Goal: Transaction & Acquisition: Purchase product/service

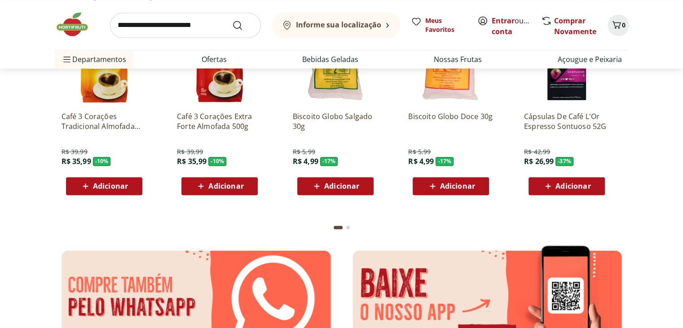
scroll to position [1213, 0]
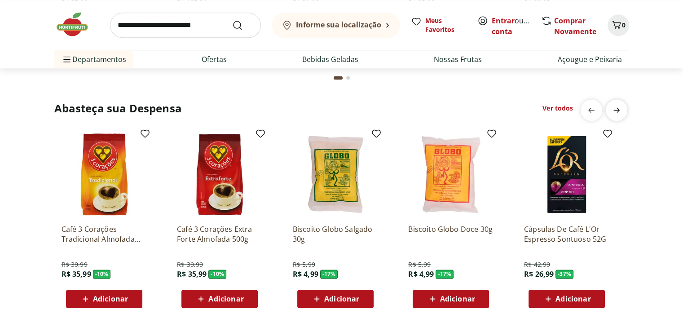
click at [618, 112] on icon "next" at bounding box center [616, 110] width 11 height 11
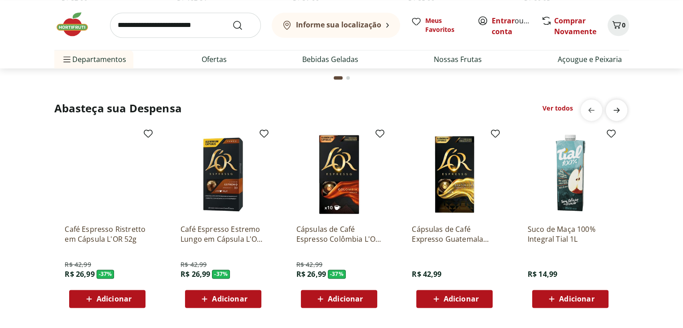
scroll to position [0, 578]
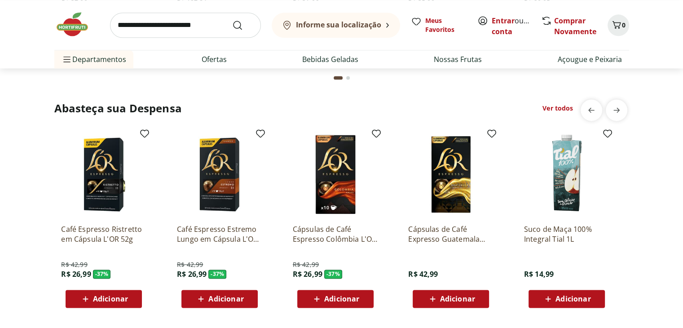
click at [160, 31] on input "search" at bounding box center [185, 25] width 151 height 25
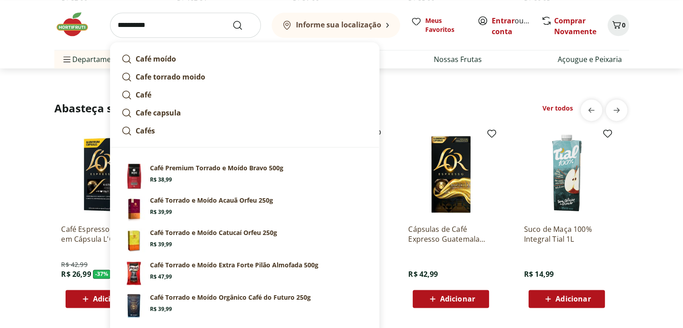
type input "**********"
click at [232, 20] on button "Submit Search" at bounding box center [243, 25] width 22 height 11
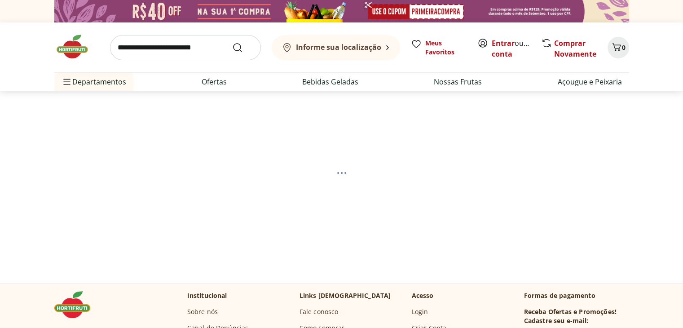
select select "**********"
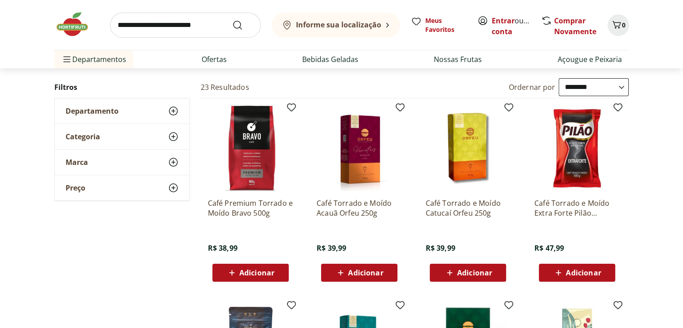
scroll to position [45, 0]
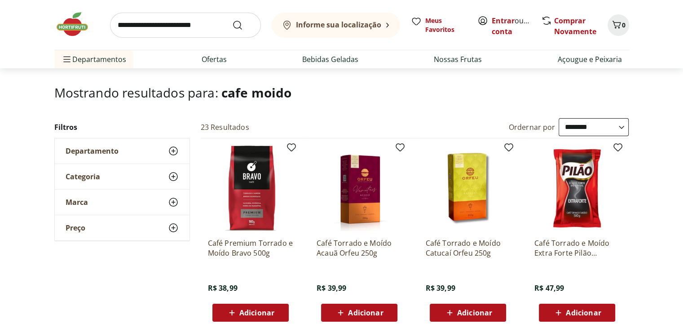
click at [238, 247] on p "Café Premium Torrado e Moído Bravo 500g" at bounding box center [250, 248] width 85 height 20
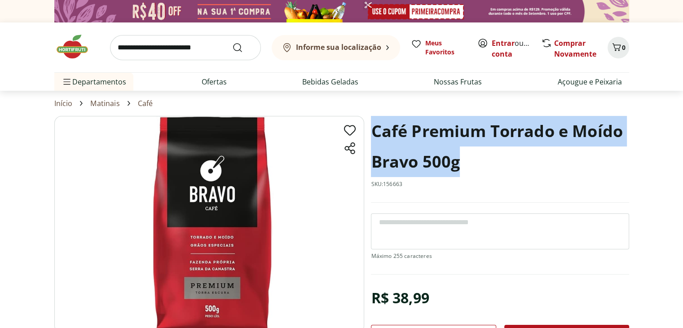
drag, startPoint x: 464, startPoint y: 164, endPoint x: 376, endPoint y: 132, distance: 93.8
click at [376, 132] on h1 "Café Premium Torrado e Moído Bravo 500g" at bounding box center [500, 146] width 258 height 61
copy h1 "Café Premium Torrado e Moído Bravo 500g"
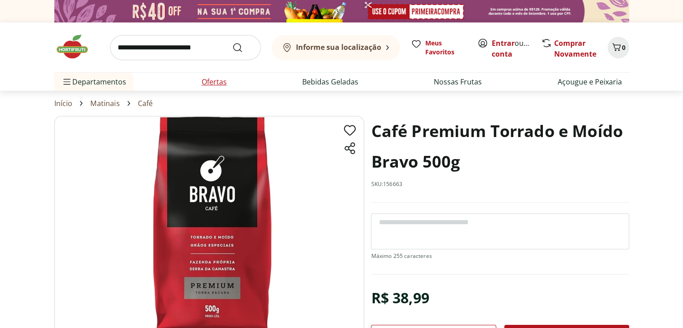
click at [214, 79] on link "Ofertas" at bounding box center [214, 81] width 25 height 11
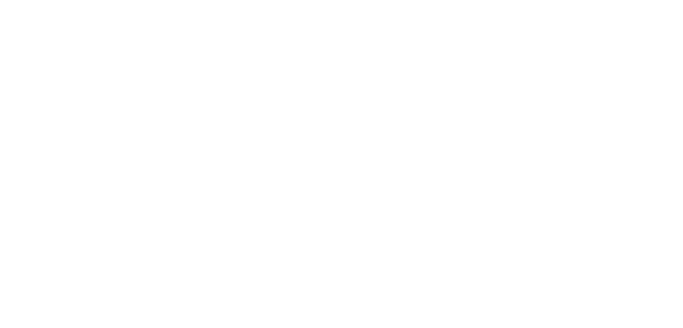
select select "**********"
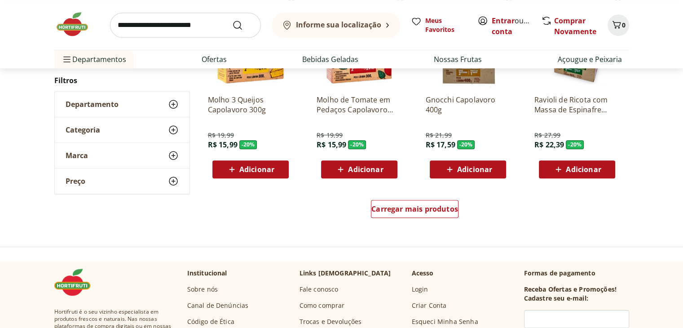
scroll to position [554, 0]
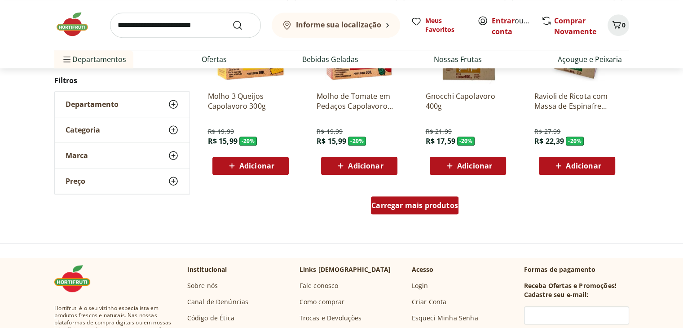
click at [430, 209] on span "Carregar mais produtos" at bounding box center [414, 205] width 87 height 7
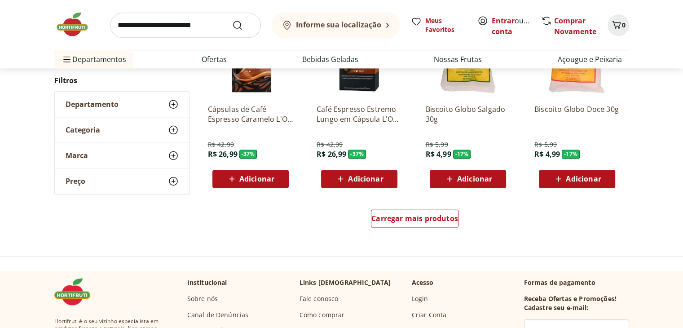
scroll to position [1151, 0]
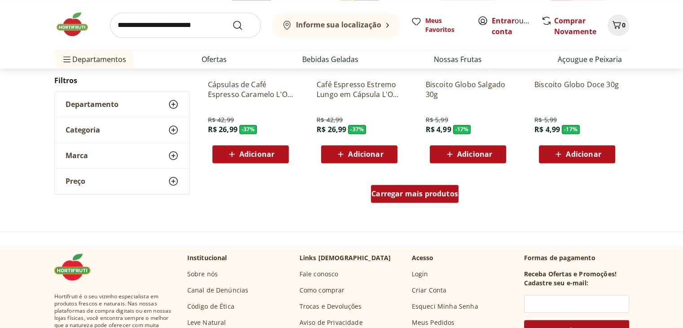
click at [426, 194] on span "Carregar mais produtos" at bounding box center [414, 193] width 87 height 7
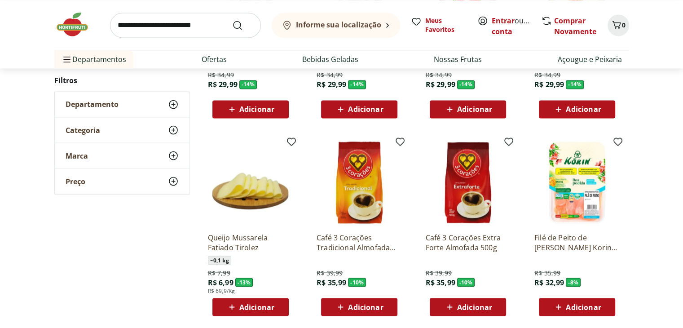
scroll to position [1601, 0]
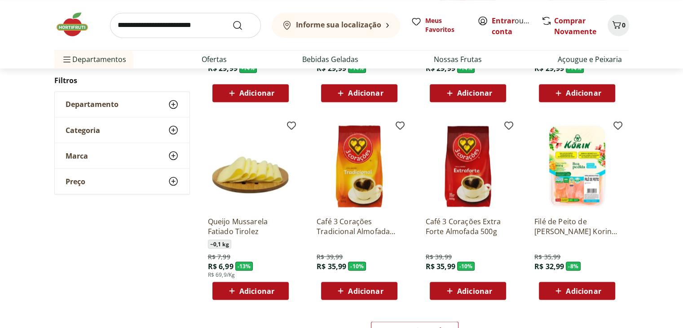
click at [221, 223] on p "Queijo Mussarela Fatiado Tirolez" at bounding box center [250, 226] width 85 height 20
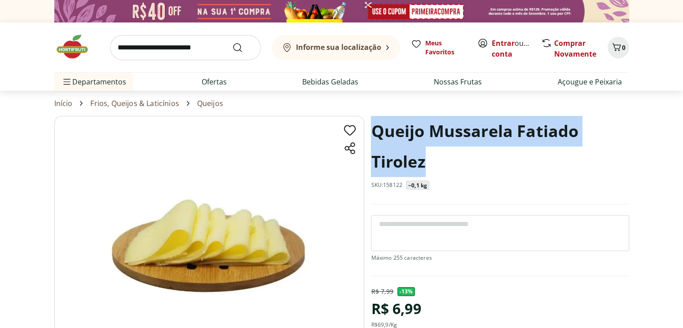
drag, startPoint x: 438, startPoint y: 168, endPoint x: 372, endPoint y: 138, distance: 72.2
click at [372, 138] on h1 "Queijo Mussarela Fatiado Tirolez" at bounding box center [500, 146] width 258 height 61
copy h1 "Queijo Mussarela Fatiado Tirolez"
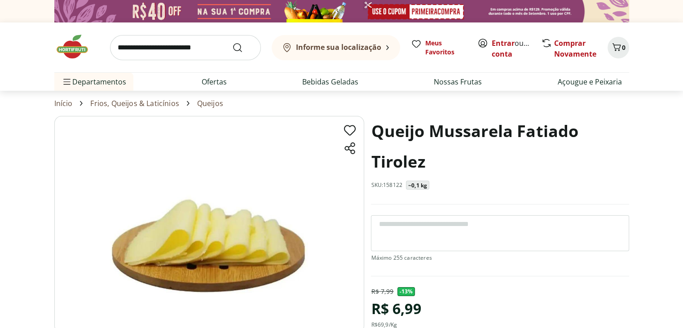
click at [164, 52] on input "search" at bounding box center [185, 47] width 151 height 25
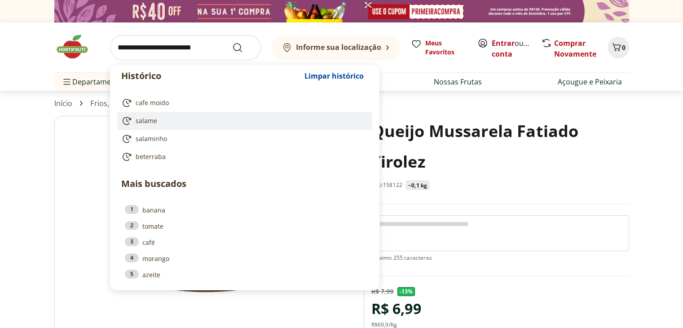
click at [154, 126] on li "salame" at bounding box center [245, 121] width 254 height 18
click at [151, 124] on span "salame" at bounding box center [147, 120] width 22 height 9
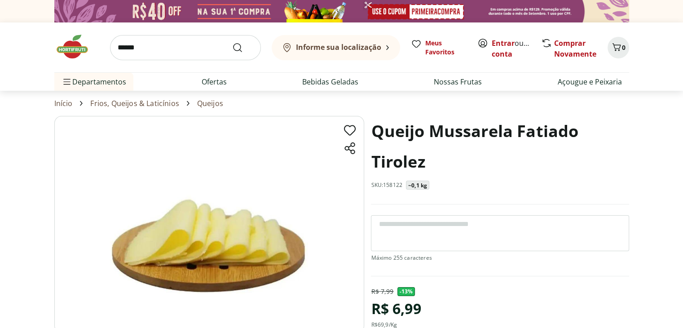
type input "******"
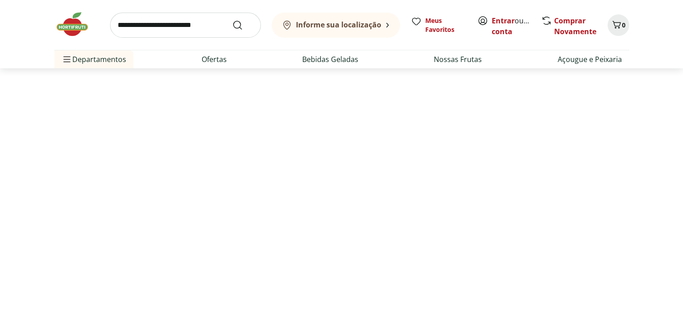
select select "**********"
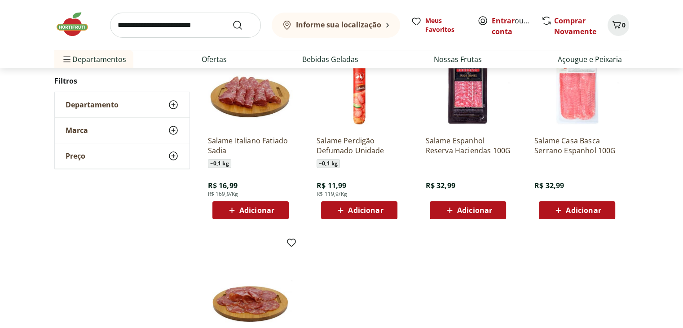
scroll to position [135, 0]
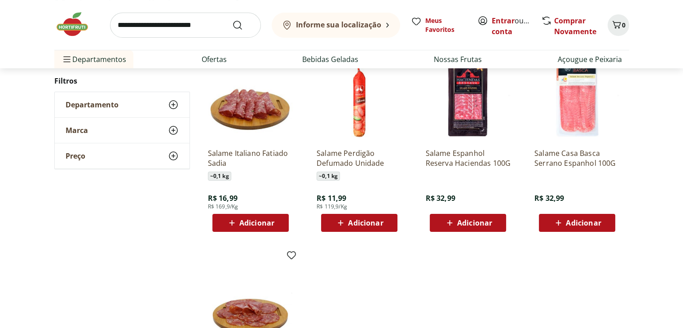
click at [231, 115] on img at bounding box center [250, 98] width 85 height 85
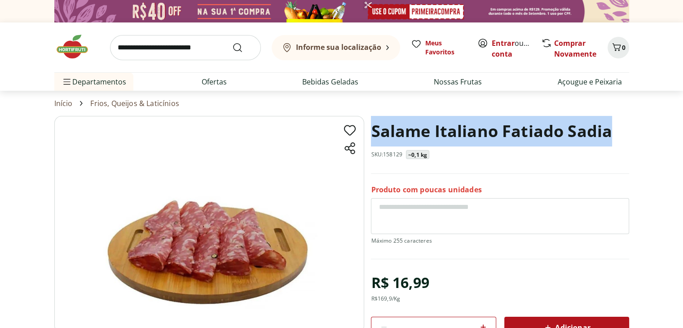
drag, startPoint x: 610, startPoint y: 134, endPoint x: 370, endPoint y: 132, distance: 239.4
click at [371, 132] on h1 "Salame Italiano Fatiado Sadia" at bounding box center [491, 131] width 241 height 31
copy h1 "Salame Italiano Fatiado Sadia"
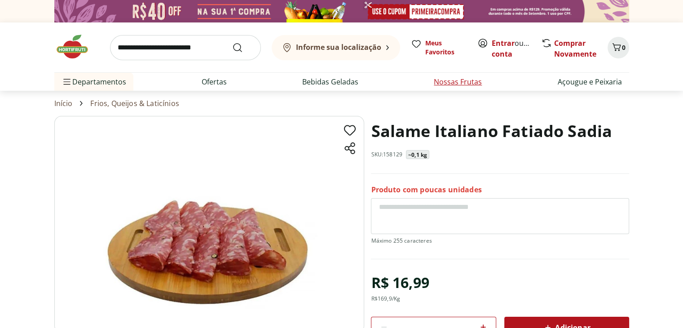
click at [444, 85] on link "Nossas Frutas" at bounding box center [458, 81] width 48 height 11
select select "**********"
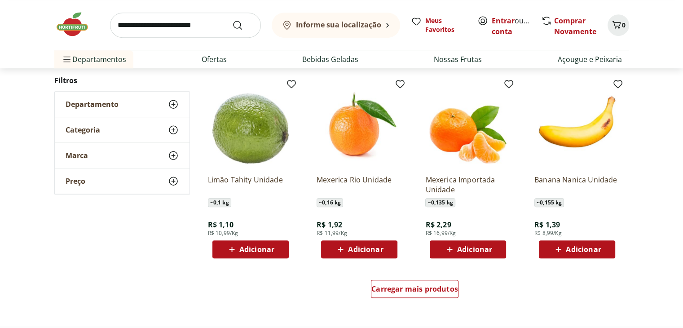
scroll to position [494, 0]
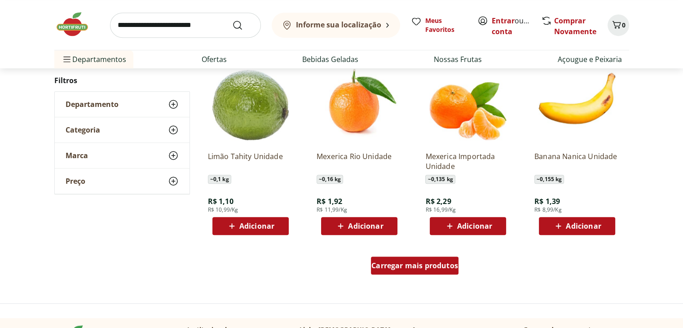
click at [401, 266] on span "Carregar mais produtos" at bounding box center [414, 265] width 87 height 7
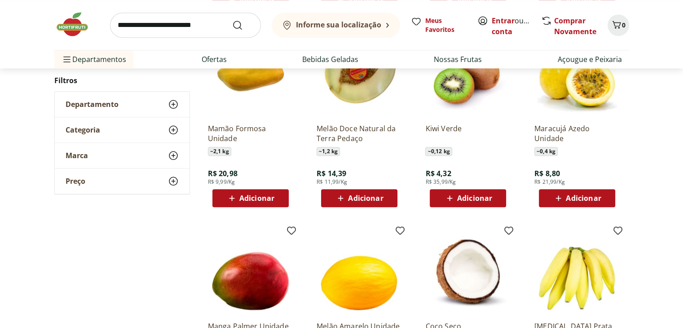
scroll to position [943, 0]
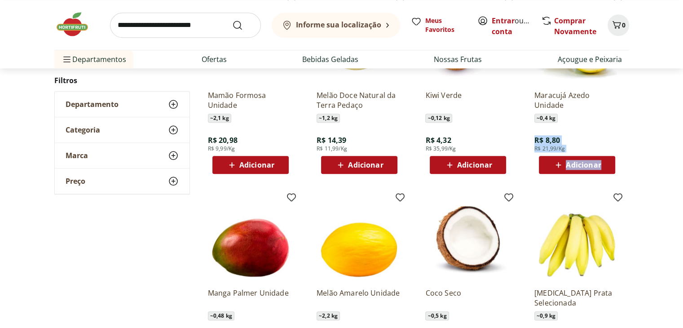
drag, startPoint x: 684, startPoint y: 164, endPoint x: 684, endPoint y: 151, distance: 13.5
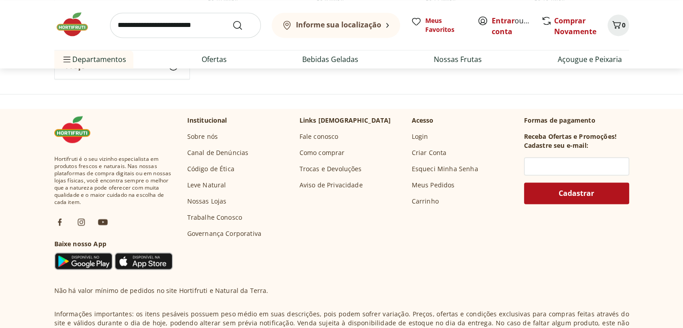
scroll to position [1154, 0]
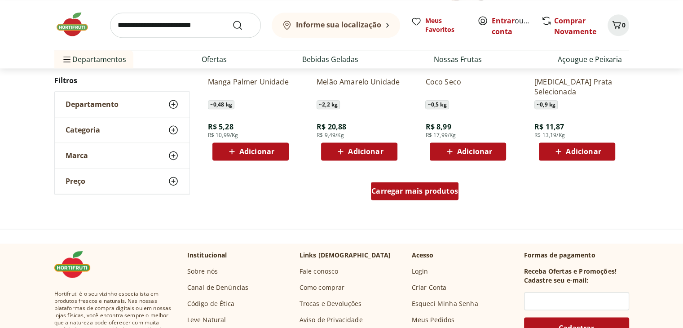
click at [401, 188] on span "Carregar mais produtos" at bounding box center [414, 190] width 87 height 7
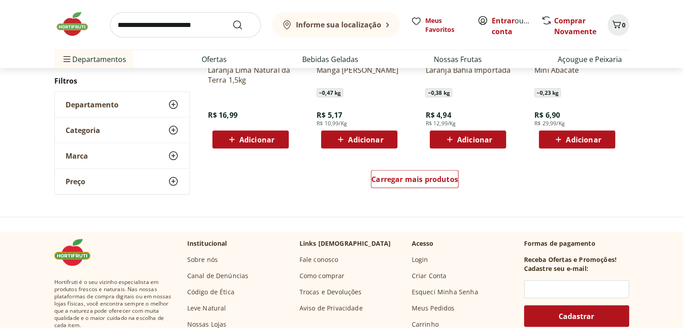
scroll to position [1792, 0]
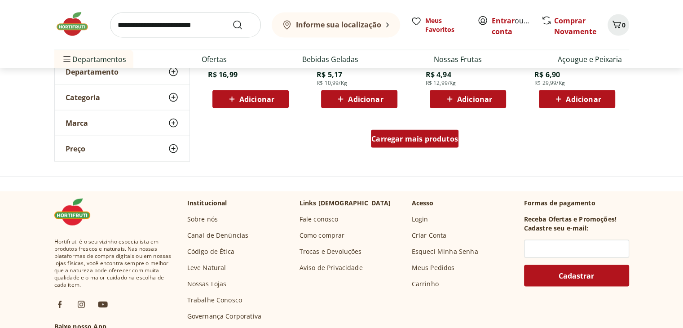
click at [442, 141] on span "Carregar mais produtos" at bounding box center [414, 138] width 87 height 7
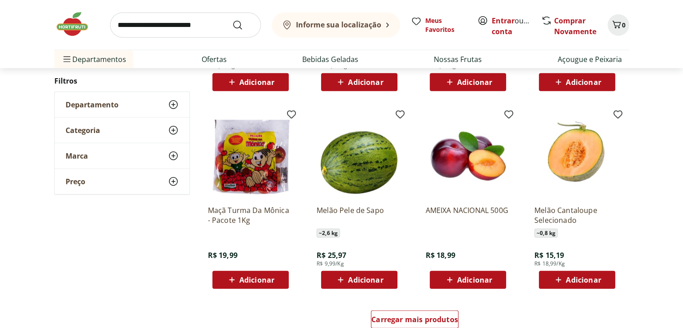
scroll to position [2210, 0]
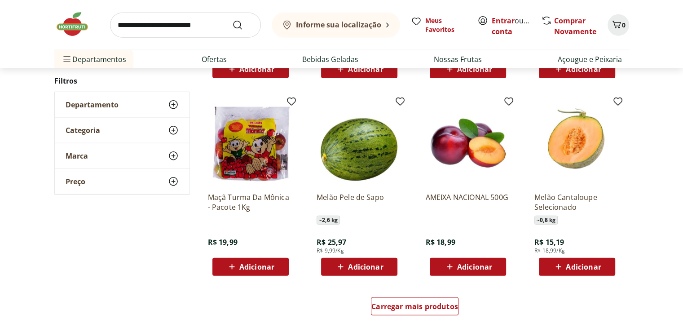
click at [566, 143] on img at bounding box center [576, 142] width 85 height 85
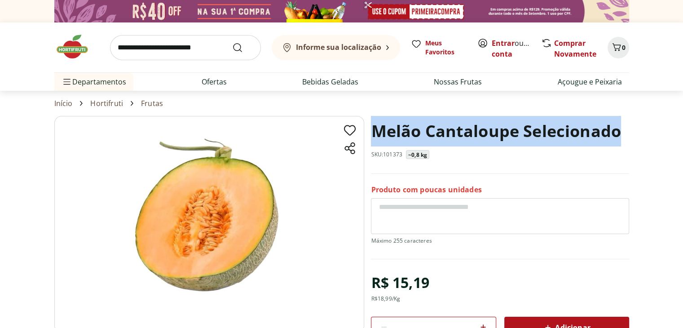
drag, startPoint x: 622, startPoint y: 135, endPoint x: 377, endPoint y: 127, distance: 244.9
click at [377, 127] on div "Melão Cantaloupe Selecionado SKU: 101373 ~0,8 kg" at bounding box center [500, 145] width 258 height 58
copy h1 "Melão Cantaloupe Selecionado"
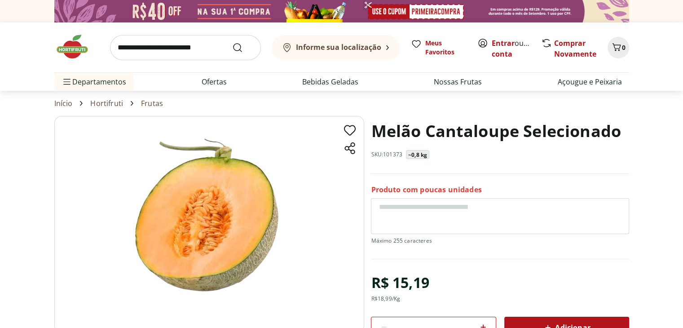
scroll to position [2210, 0]
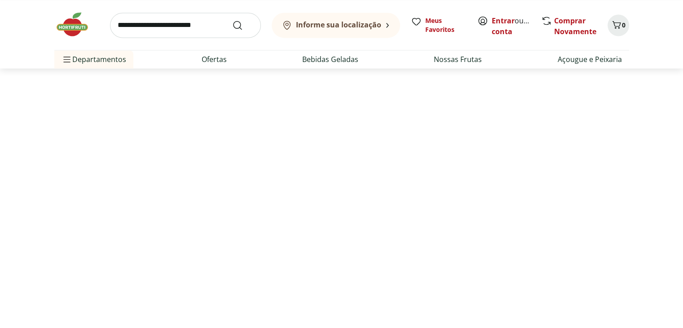
select select "**********"
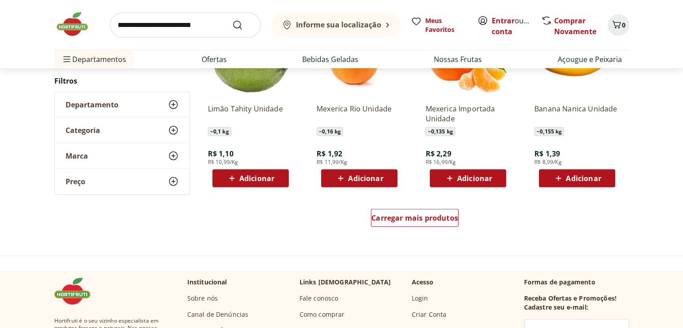
scroll to position [2416, 0]
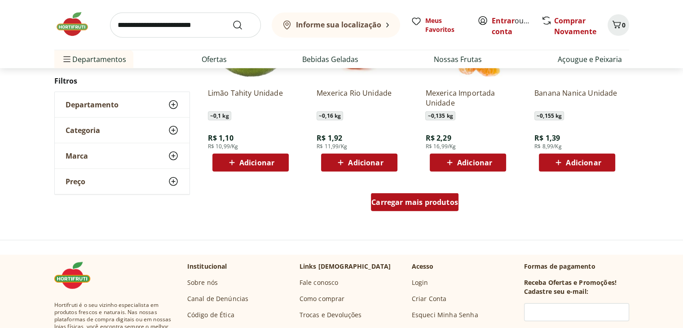
click at [428, 210] on div "Carregar mais produtos" at bounding box center [415, 202] width 88 height 18
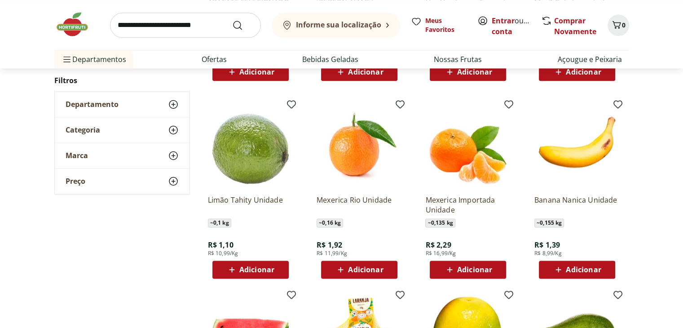
scroll to position [0, 0]
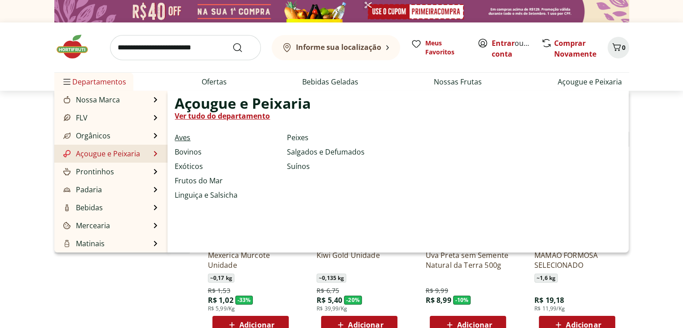
click at [184, 139] on link "Aves" at bounding box center [183, 137] width 16 height 11
select select "**********"
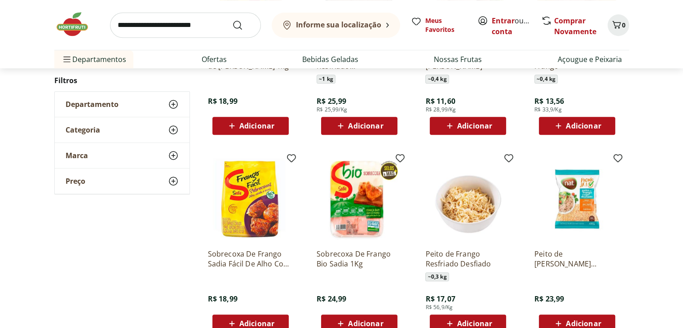
scroll to position [449, 0]
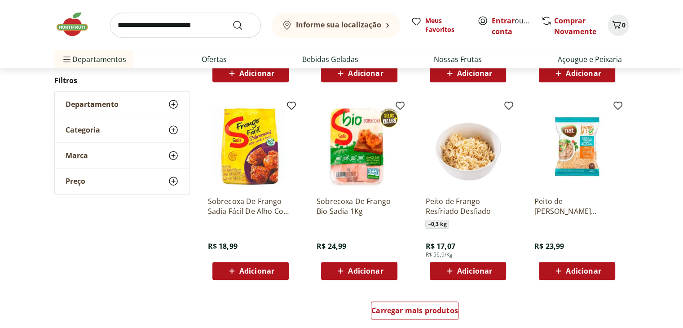
click at [575, 150] on img at bounding box center [576, 146] width 85 height 85
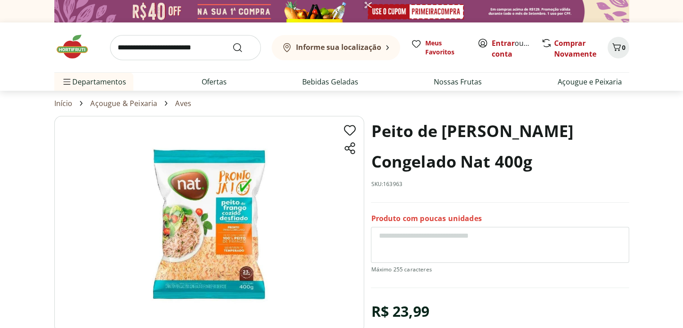
scroll to position [471, 0]
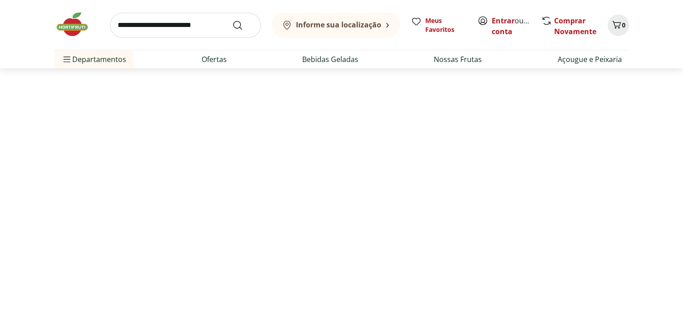
select select "**********"
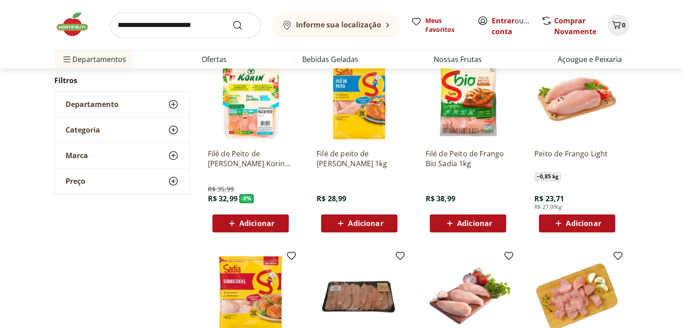
click at [461, 124] on img at bounding box center [467, 98] width 85 height 85
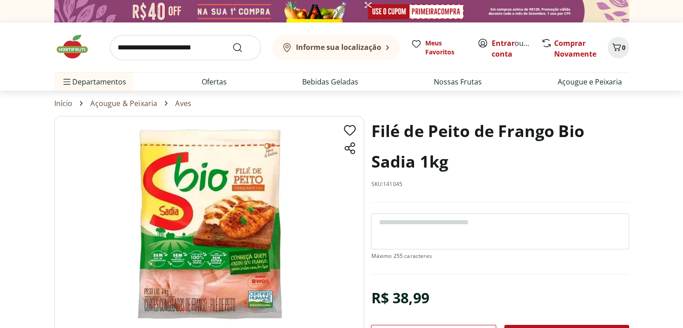
click at [243, 266] on img at bounding box center [209, 224] width 310 height 217
click at [217, 196] on img at bounding box center [209, 224] width 310 height 217
click at [171, 262] on img at bounding box center [209, 224] width 310 height 217
click at [176, 250] on img at bounding box center [209, 224] width 310 height 217
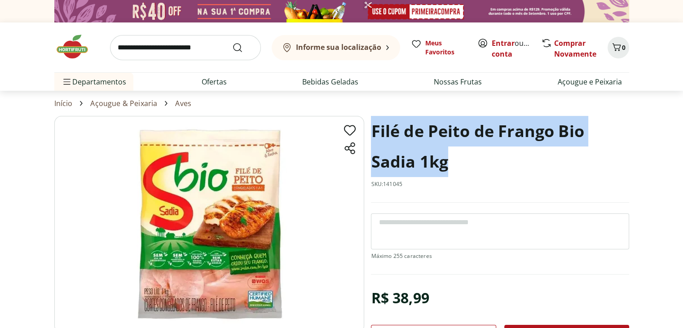
drag, startPoint x: 451, startPoint y: 168, endPoint x: 372, endPoint y: 136, distance: 86.0
click at [372, 136] on h1 "Filé de Peito de Frango Bio Sadia 1kg" at bounding box center [500, 146] width 258 height 61
copy h1 "Filé de Peito de Frango Bio Sadia 1kg"
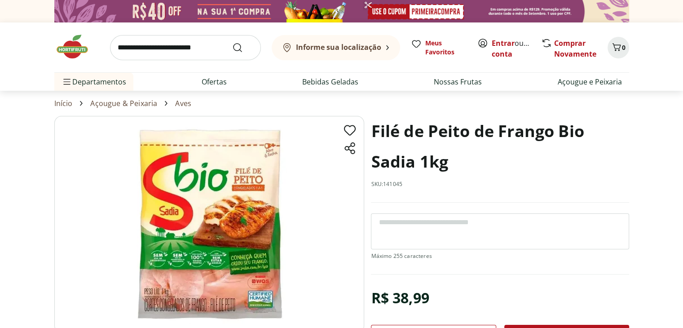
click at [406, 102] on div "Início Açougue & Peixaria Aves" at bounding box center [341, 103] width 575 height 11
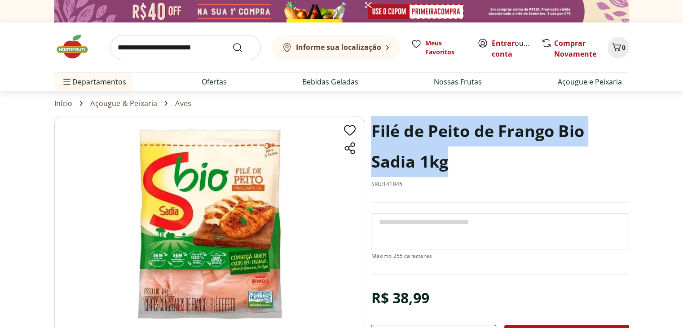
drag, startPoint x: 450, startPoint y: 164, endPoint x: 370, endPoint y: 135, distance: 84.5
click at [370, 135] on section "Filé de Peito de Frango Bio Sadia 1kg SKU: 141045 R$ 38,99 * Adicionar Filé de …" at bounding box center [341, 253] width 575 height 275
copy h1 "Filé de Peito de Frango Bio Sadia 1kg"
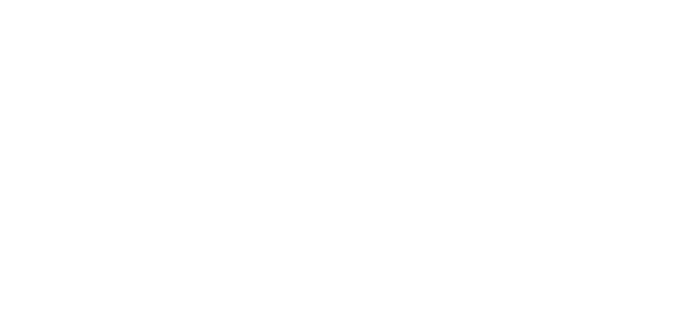
scroll to position [471, 0]
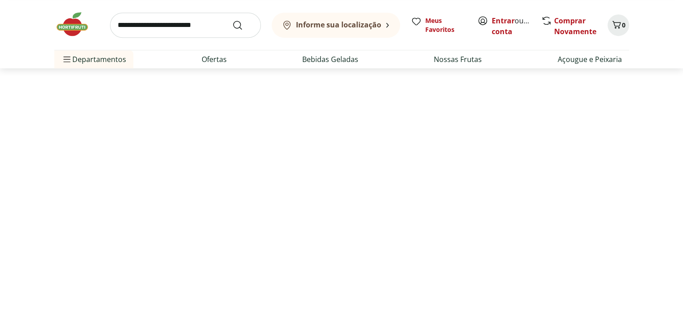
select select "**********"
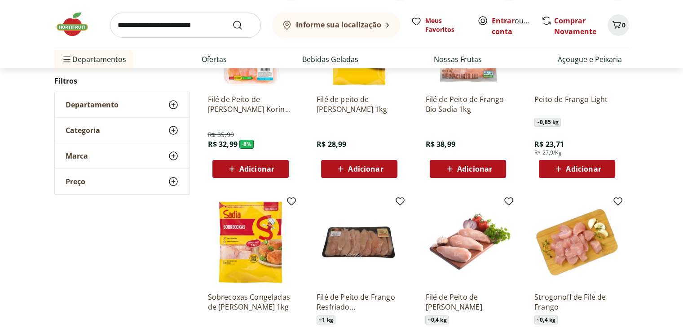
scroll to position [0, 0]
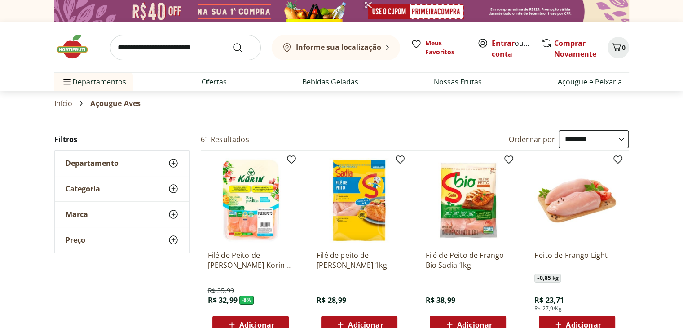
click at [64, 105] on link "Início" at bounding box center [63, 103] width 18 height 8
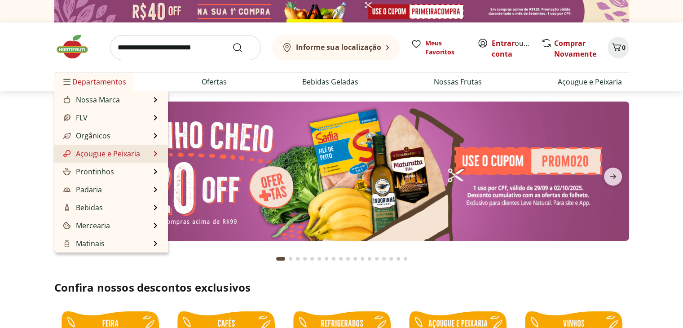
click at [105, 157] on link "Açougue e Peixaria" at bounding box center [101, 153] width 79 height 11
select select "**********"
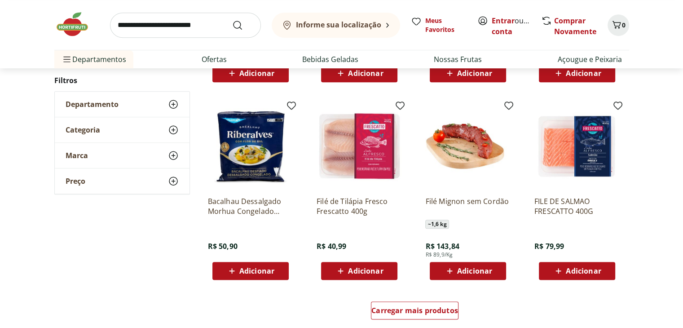
scroll to position [584, 0]
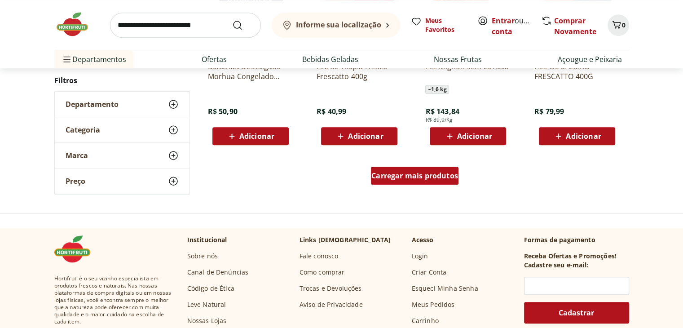
click at [406, 177] on span "Carregar mais produtos" at bounding box center [414, 175] width 87 height 7
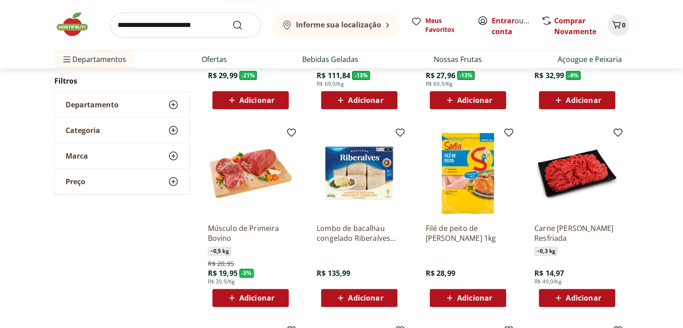
scroll to position [0, 0]
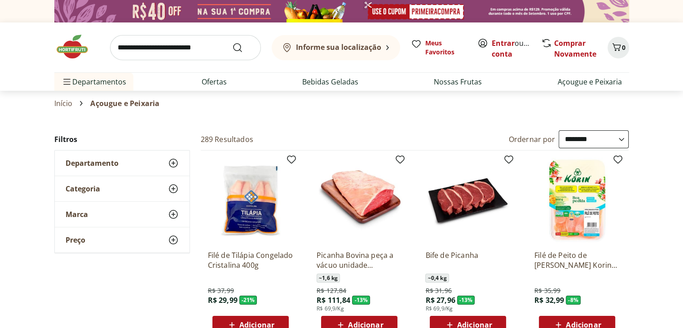
click at [84, 165] on span "Departamento" at bounding box center [92, 163] width 53 height 9
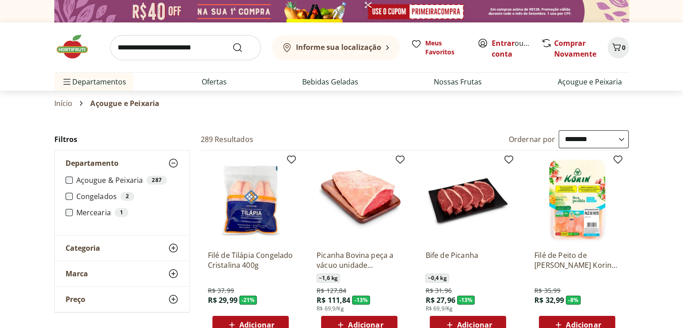
click at [84, 165] on span "Departamento" at bounding box center [92, 163] width 53 height 9
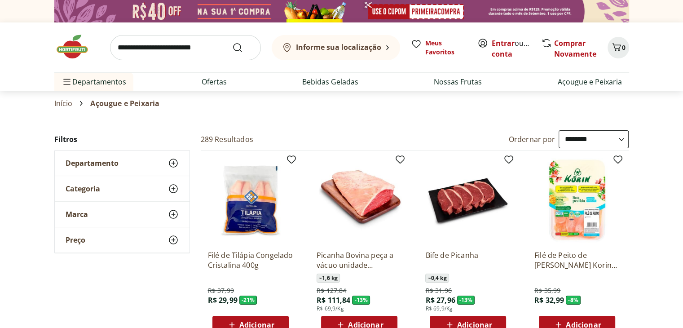
click at [81, 186] on span "Categoria" at bounding box center [83, 188] width 35 height 9
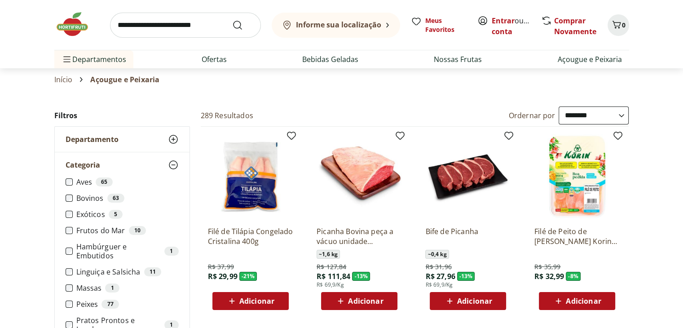
scroll to position [45, 0]
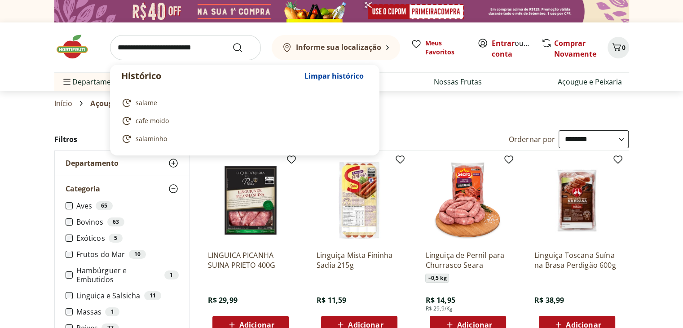
click at [162, 46] on input "search" at bounding box center [185, 47] width 151 height 25
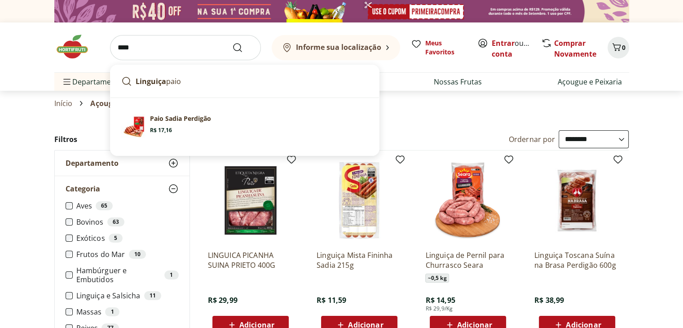
type input "****"
click at [232, 42] on button "Submit Search" at bounding box center [243, 47] width 22 height 11
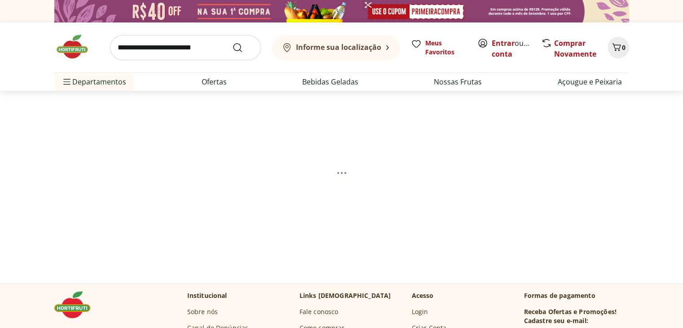
select select "**********"
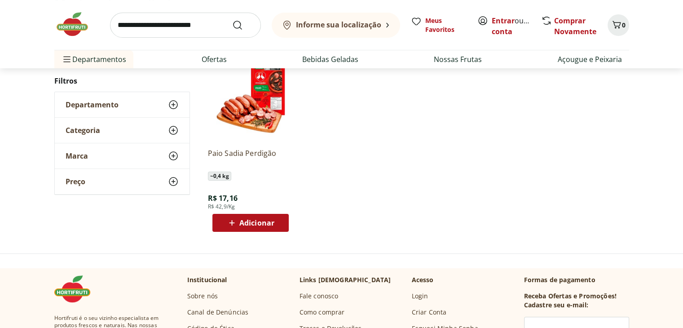
scroll to position [90, 0]
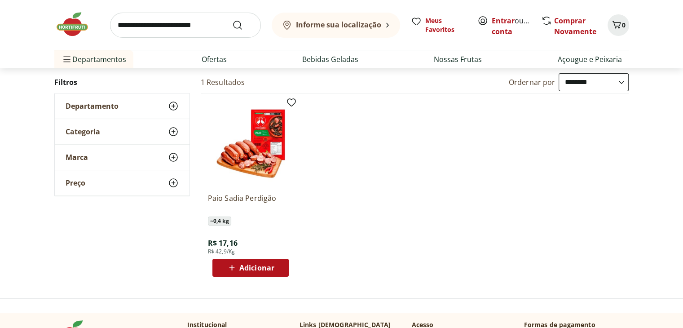
click at [264, 142] on img at bounding box center [250, 143] width 85 height 85
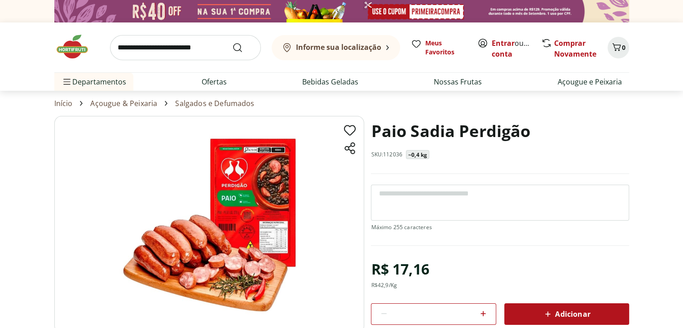
scroll to position [90, 0]
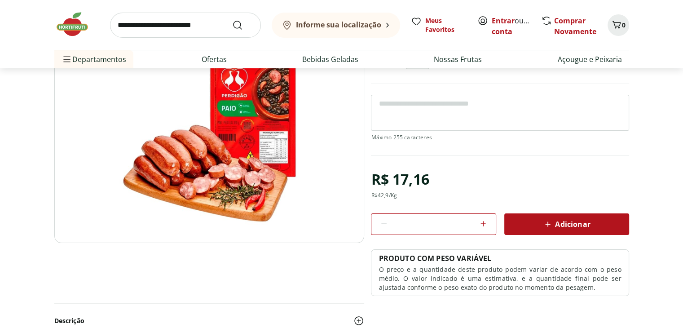
select select "**********"
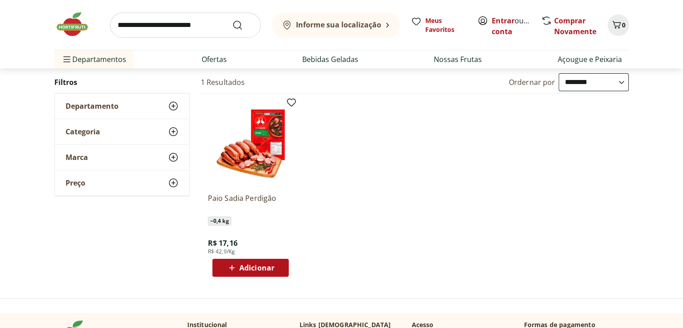
select select "**********"
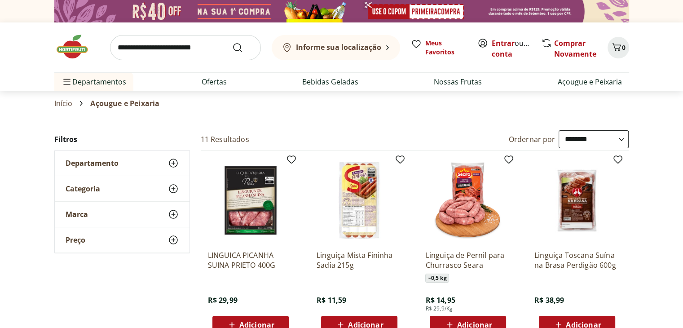
click at [154, 53] on input "search" at bounding box center [185, 47] width 151 height 25
type input "******"
click button "Submit Search" at bounding box center [243, 47] width 22 height 11
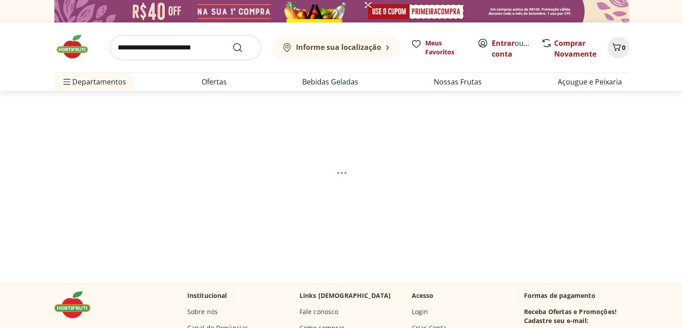
select select "**********"
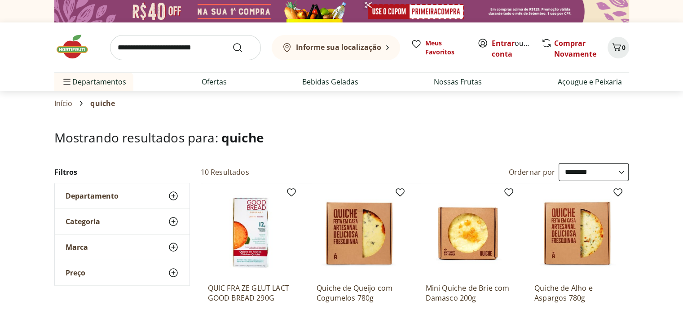
scroll to position [90, 0]
select select "**********"
click at [185, 46] on input "search" at bounding box center [185, 47] width 151 height 25
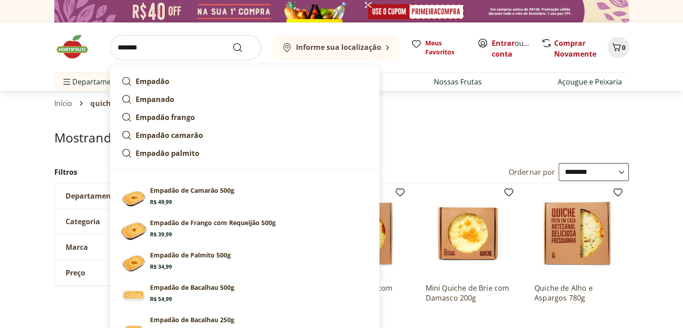
type input "*******"
click at [232, 42] on button "Submit Search" at bounding box center [243, 47] width 22 height 11
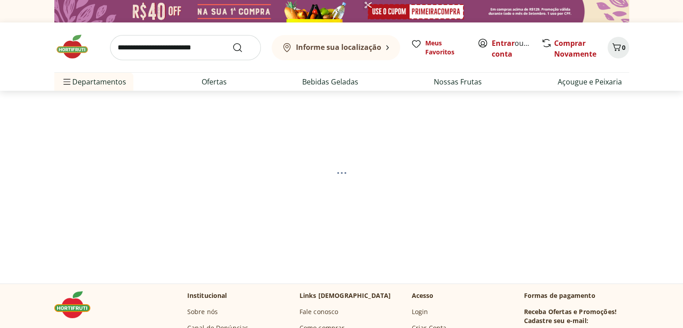
select select "**********"
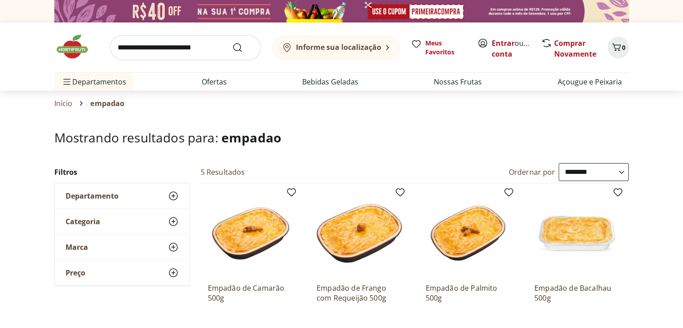
scroll to position [45, 0]
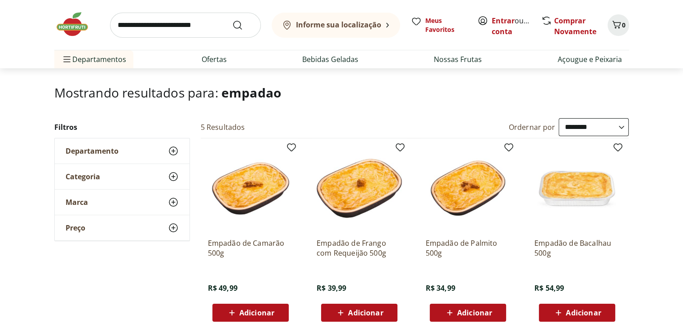
click at [347, 241] on p "Empadão de Frango com Requeijão 500g" at bounding box center [359, 248] width 85 height 20
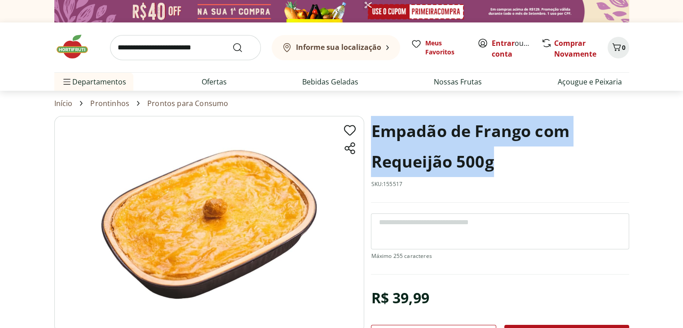
drag, startPoint x: 374, startPoint y: 131, endPoint x: 490, endPoint y: 167, distance: 120.9
click at [490, 165] on h1 "Empadão de Frango com Requeijão 500g" at bounding box center [500, 146] width 258 height 61
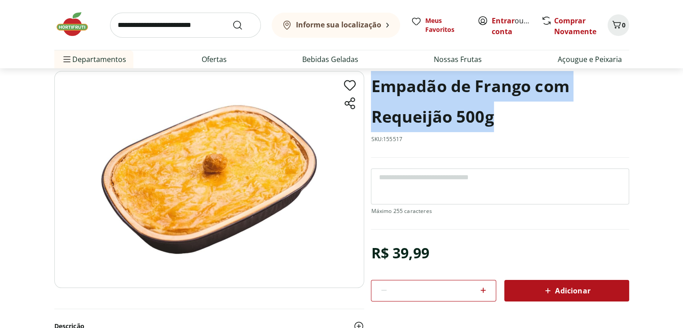
select select "**********"
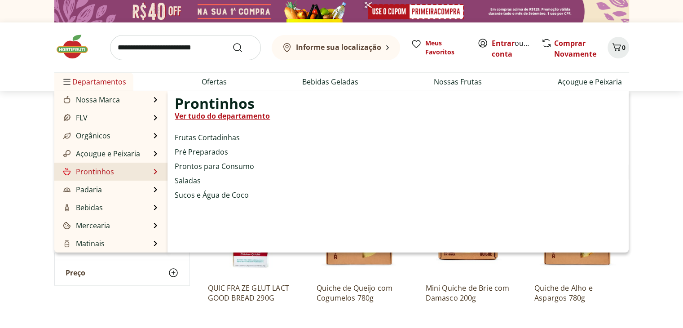
click at [107, 168] on link "Prontinhos" at bounding box center [88, 171] width 53 height 11
select select "**********"
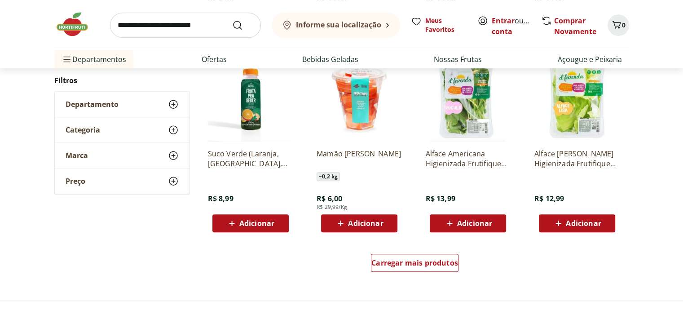
scroll to position [584, 0]
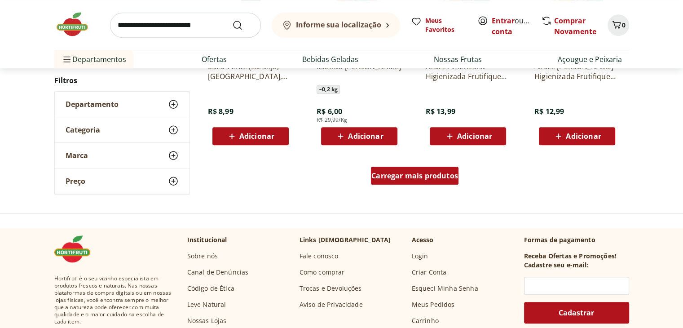
click at [451, 179] on span "Carregar mais produtos" at bounding box center [414, 175] width 87 height 7
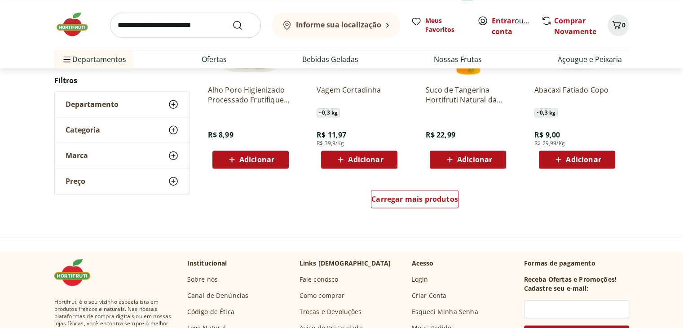
scroll to position [1202, 0]
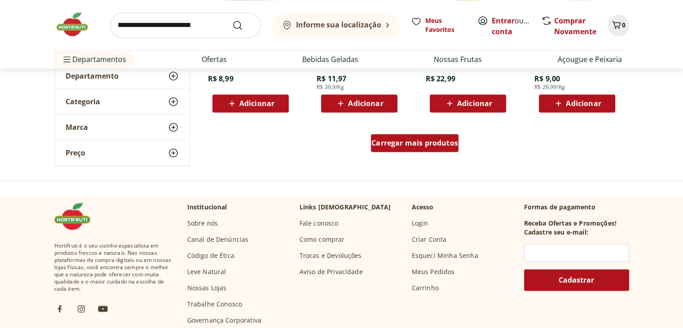
click at [393, 144] on span "Carregar mais produtos" at bounding box center [414, 142] width 87 height 7
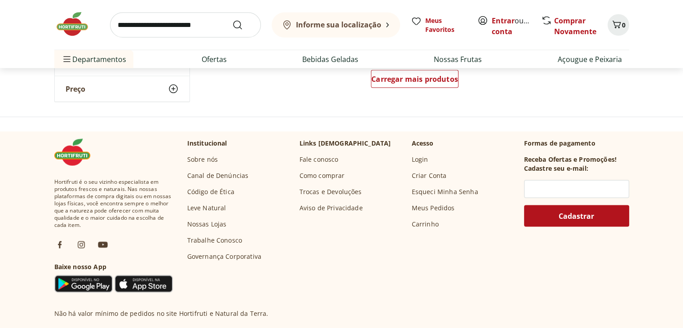
scroll to position [1831, 0]
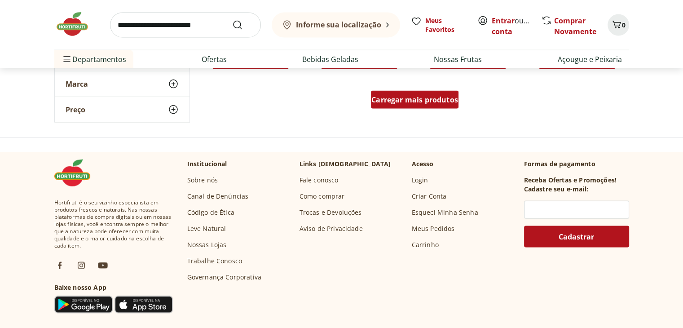
click at [389, 101] on span "Carregar mais produtos" at bounding box center [414, 99] width 87 height 7
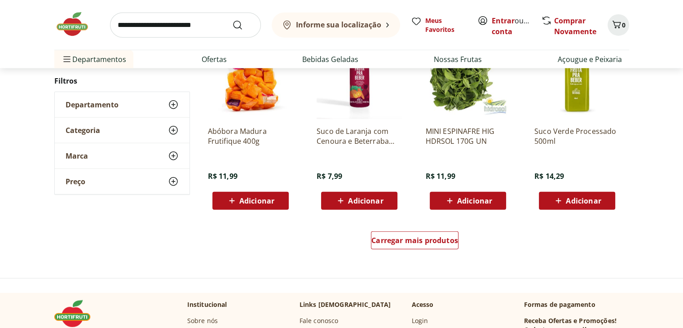
scroll to position [2325, 0]
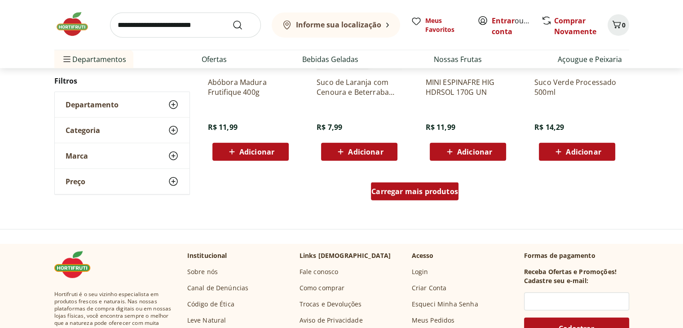
click at [432, 194] on span "Carregar mais produtos" at bounding box center [414, 191] width 87 height 7
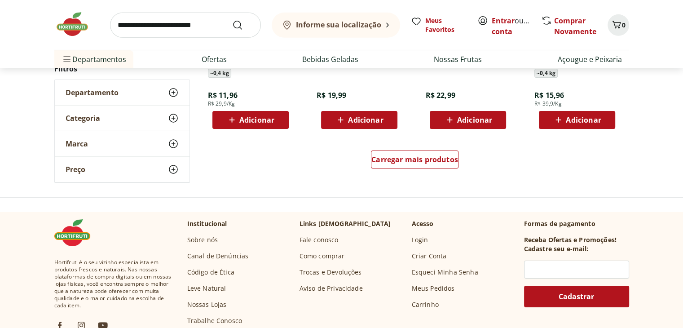
scroll to position [2954, 0]
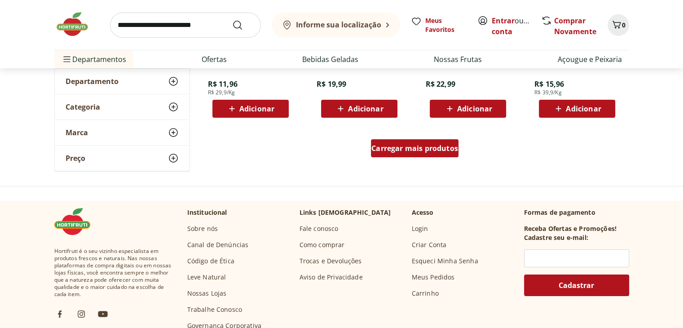
click at [439, 147] on span "Carregar mais produtos" at bounding box center [414, 148] width 87 height 7
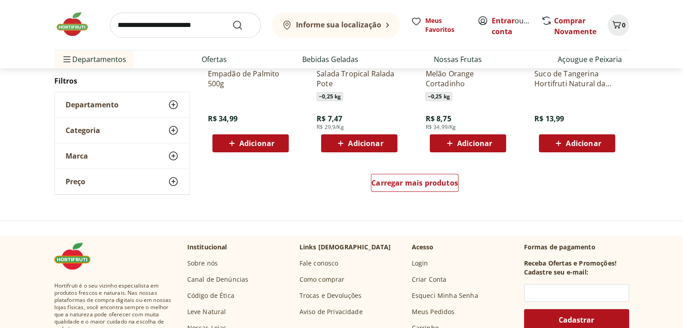
scroll to position [3537, 0]
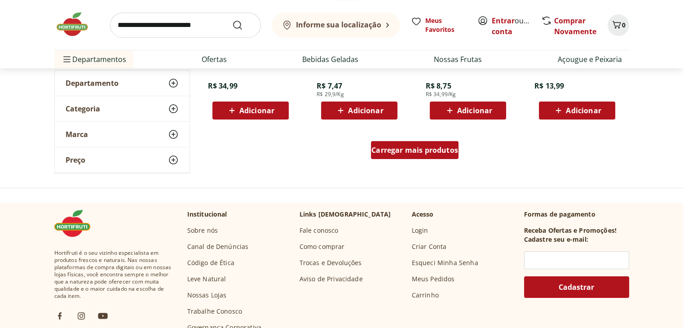
click at [401, 154] on span "Carregar mais produtos" at bounding box center [414, 149] width 87 height 7
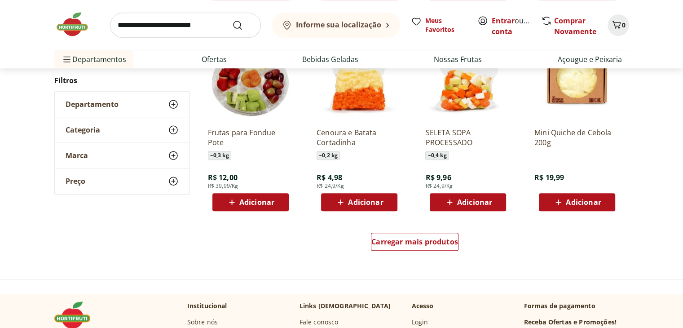
scroll to position [4166, 0]
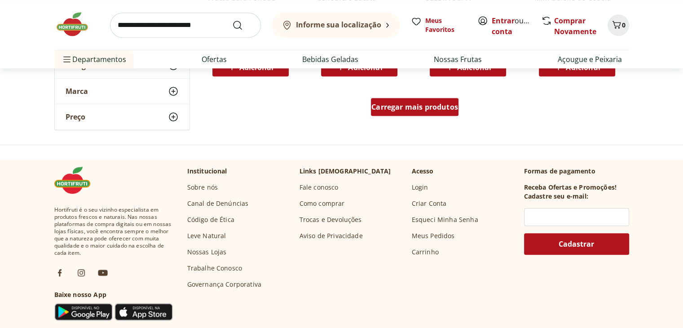
click at [396, 112] on div "Carregar mais produtos" at bounding box center [415, 107] width 88 height 18
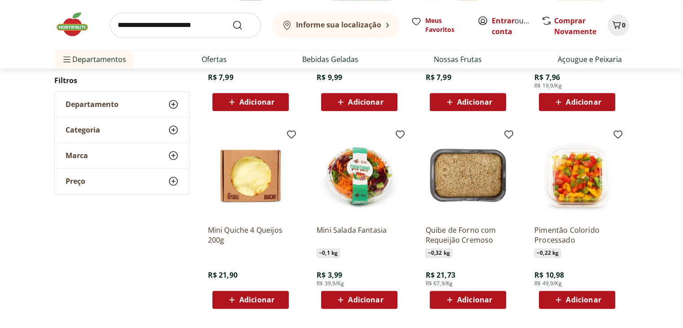
scroll to position [4526, 0]
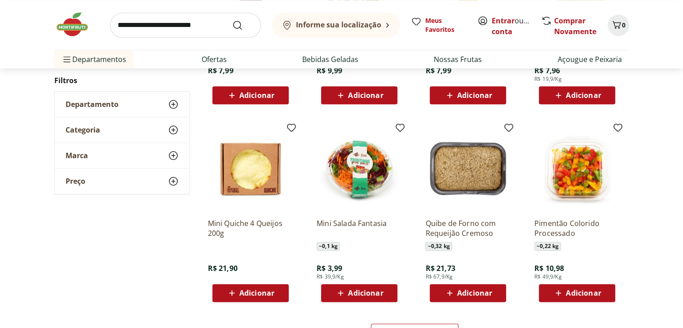
click at [483, 168] on img at bounding box center [467, 168] width 85 height 85
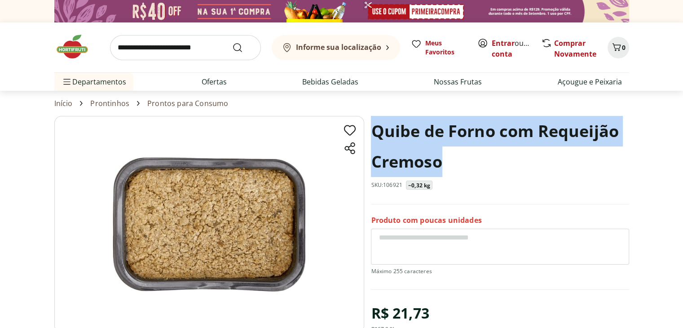
drag, startPoint x: 445, startPoint y: 168, endPoint x: 370, endPoint y: 134, distance: 82.9
click at [370, 134] on section "Quibe de Forno com Requeijão Cremoso SKU: 106921 ~0,32 kg Produto com poucas un…" at bounding box center [341, 295] width 575 height 359
copy h1 "Quibe de Forno com Requeijão Cremoso"
click at [447, 160] on h1 "Quibe de Forno com Requeijão Cremoso" at bounding box center [500, 146] width 258 height 61
click at [441, 165] on h1 "Quibe de Forno com Requeijão Cremoso" at bounding box center [500, 146] width 258 height 61
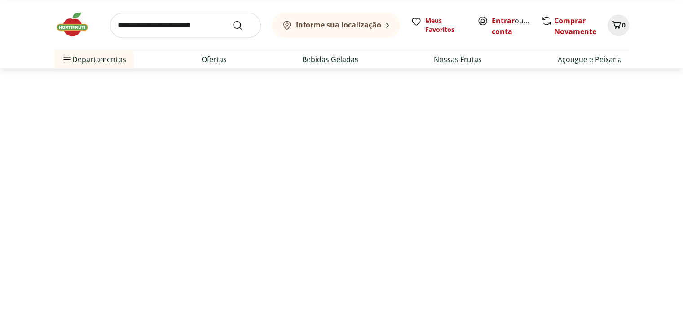
select select "**********"
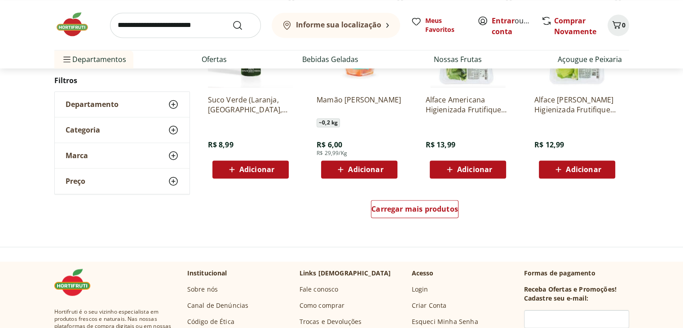
scroll to position [1389, 0]
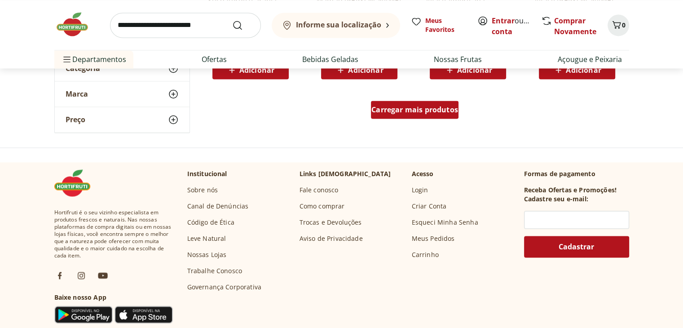
click at [397, 109] on span "Carregar mais produtos" at bounding box center [414, 109] width 87 height 7
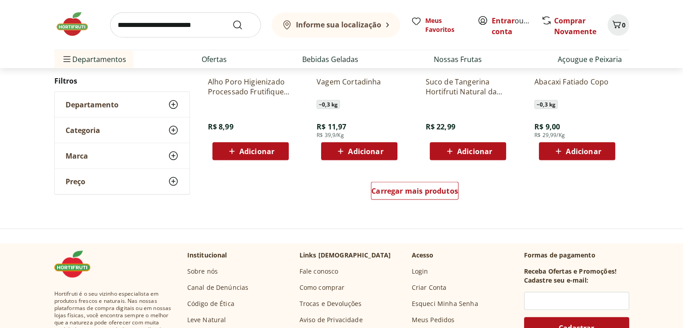
scroll to position [1973, 0]
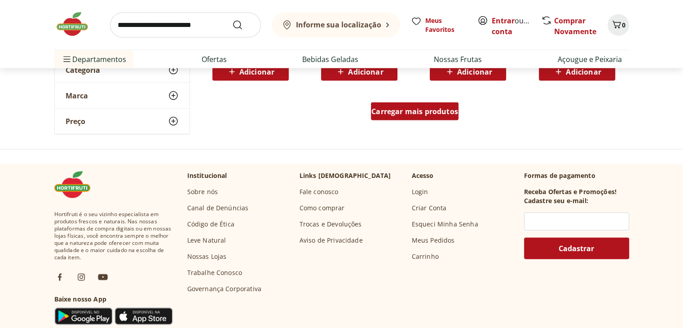
click at [429, 116] on div "Carregar mais produtos" at bounding box center [415, 111] width 88 height 18
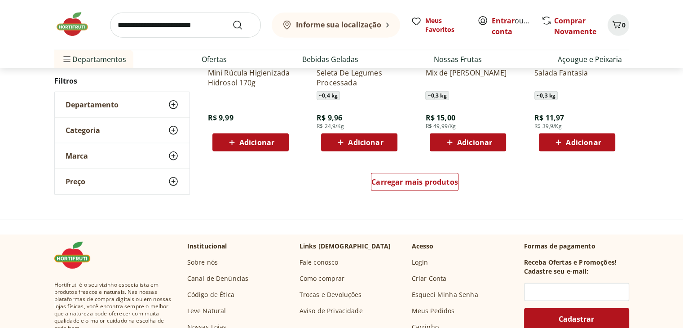
scroll to position [2557, 0]
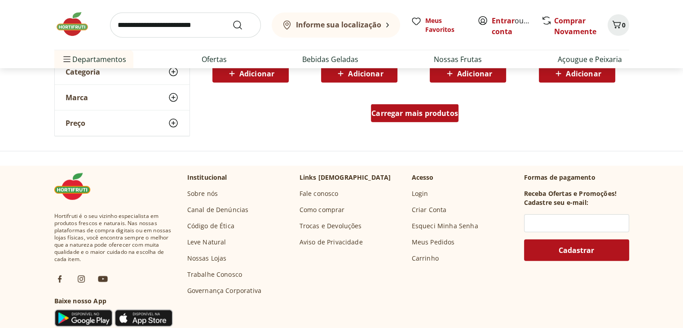
click at [419, 115] on span "Carregar mais produtos" at bounding box center [414, 113] width 87 height 7
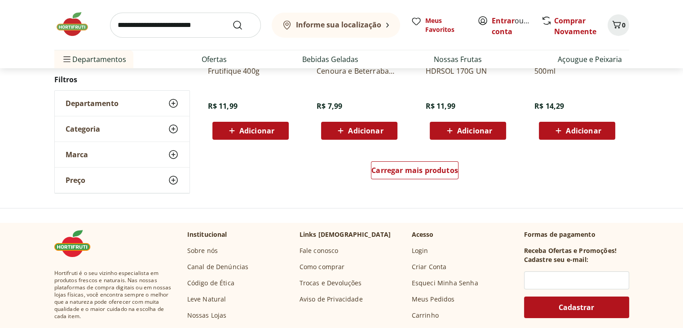
scroll to position [3140, 0]
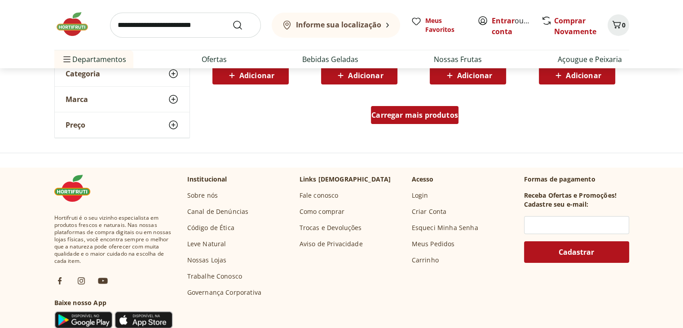
click at [425, 111] on span "Carregar mais produtos" at bounding box center [414, 114] width 87 height 7
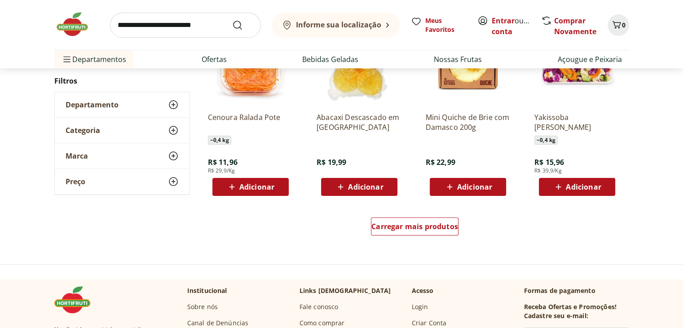
scroll to position [3679, 0]
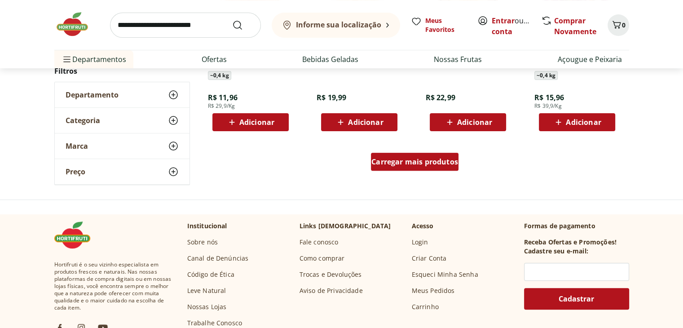
click at [442, 158] on span "Carregar mais produtos" at bounding box center [414, 161] width 87 height 7
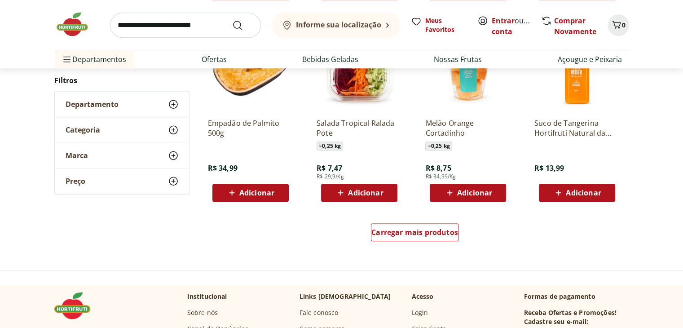
scroll to position [4218, 0]
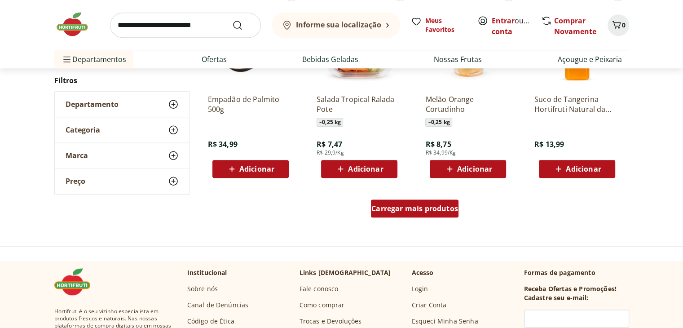
click at [407, 206] on span "Carregar mais produtos" at bounding box center [414, 208] width 87 height 7
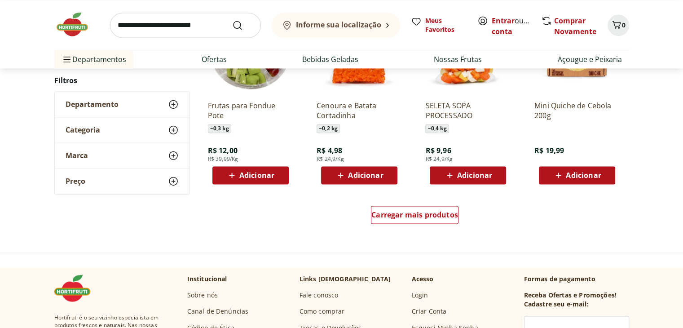
scroll to position [4802, 0]
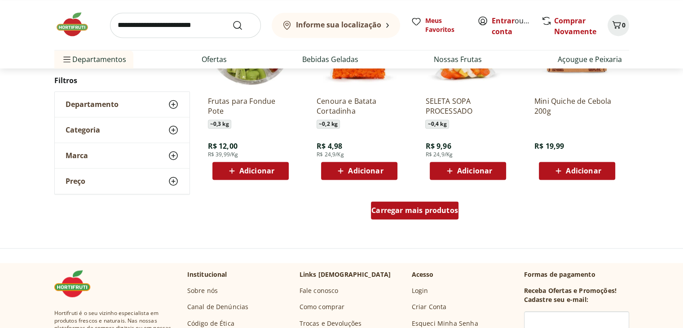
click at [434, 212] on span "Carregar mais produtos" at bounding box center [414, 210] width 87 height 7
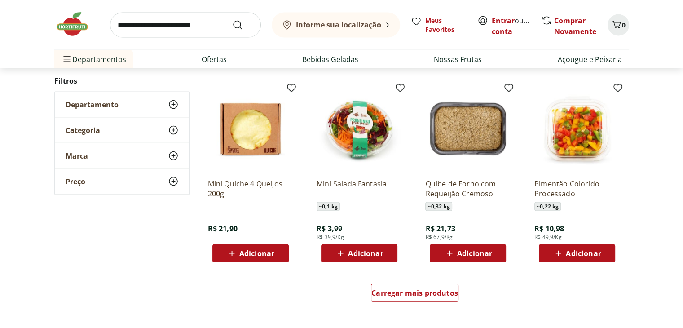
scroll to position [5341, 0]
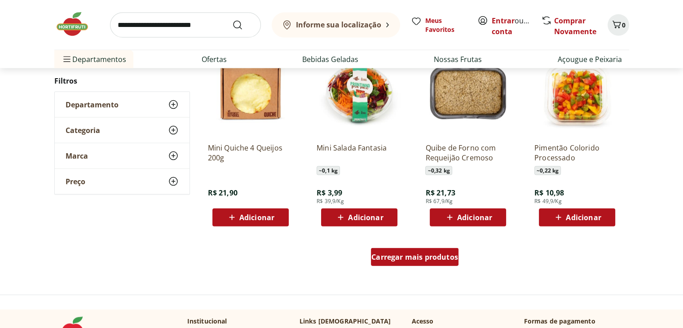
click at [445, 256] on span "Carregar mais produtos" at bounding box center [414, 256] width 87 height 7
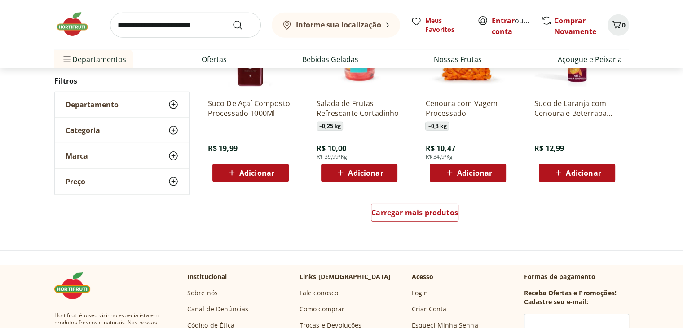
scroll to position [6060, 0]
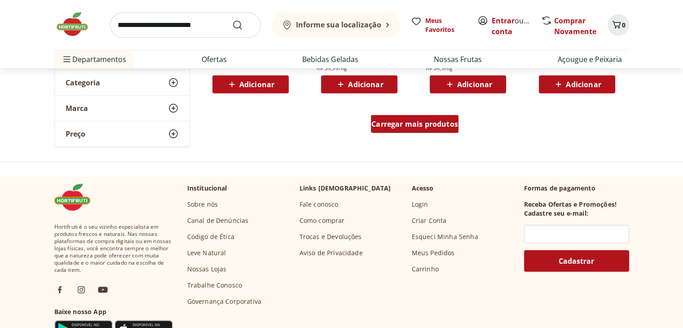
click at [415, 128] on div "Carregar mais produtos" at bounding box center [415, 124] width 88 height 18
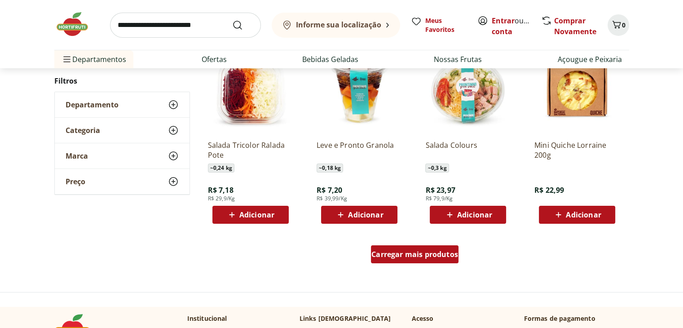
scroll to position [6554, 0]
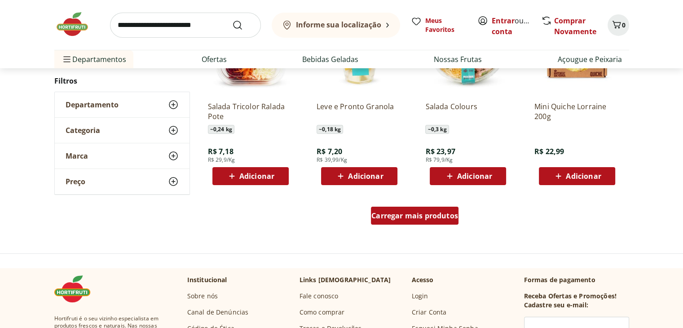
click at [426, 217] on span "Carregar mais produtos" at bounding box center [414, 215] width 87 height 7
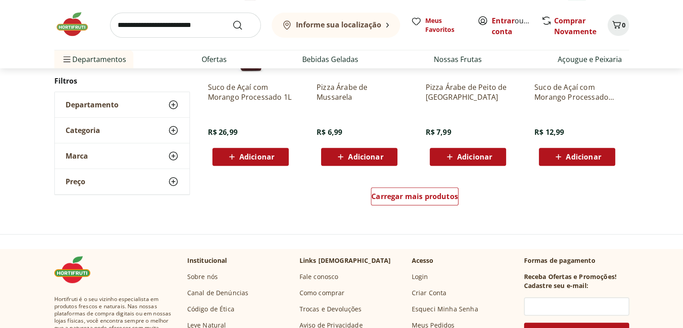
scroll to position [7227, 0]
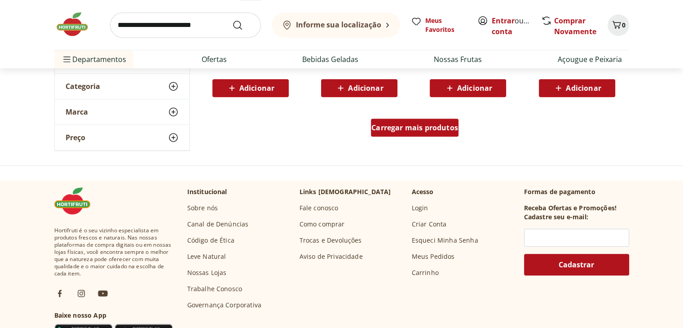
click at [423, 133] on div "Carregar mais produtos" at bounding box center [415, 128] width 88 height 18
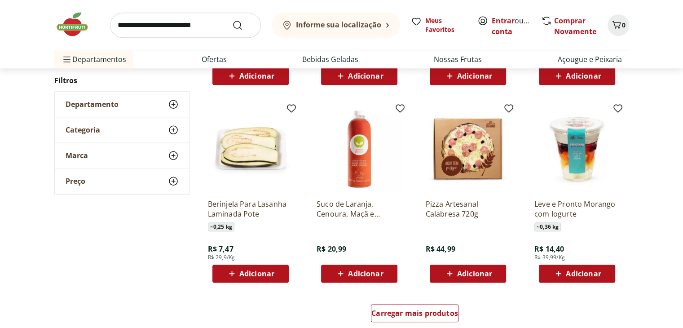
scroll to position [7676, 0]
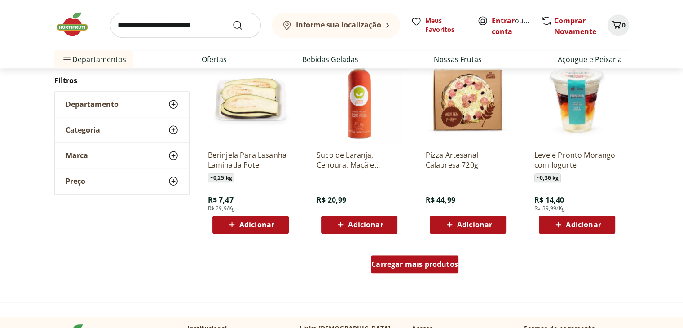
click at [407, 267] on span "Carregar mais produtos" at bounding box center [414, 263] width 87 height 7
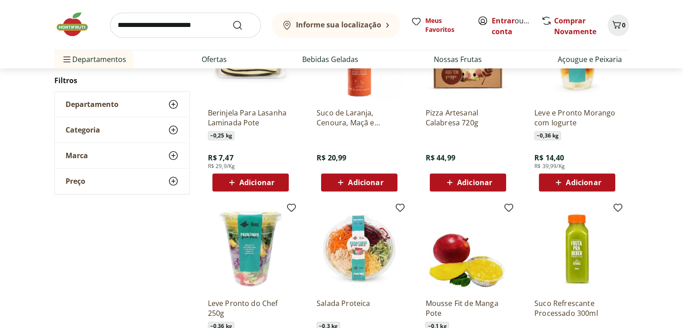
scroll to position [7631, 0]
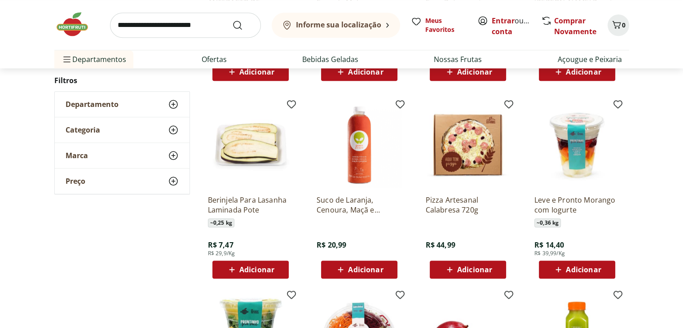
click at [461, 176] on img at bounding box center [467, 144] width 85 height 85
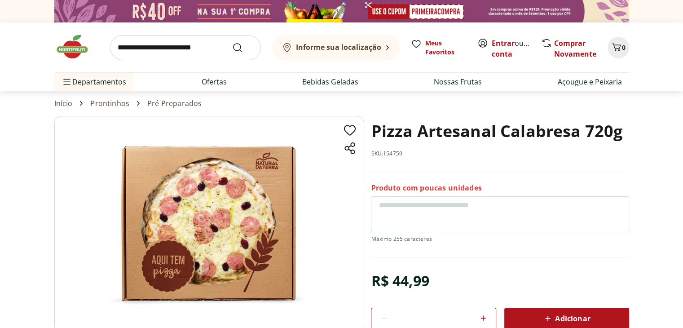
drag, startPoint x: 558, startPoint y: 132, endPoint x: 571, endPoint y: 154, distance: 25.0
click at [558, 132] on h1 "Pizza Artesanal Calabresa 720g" at bounding box center [496, 131] width 251 height 31
drag, startPoint x: 378, startPoint y: 131, endPoint x: 388, endPoint y: 131, distance: 9.4
click at [388, 131] on h1 "Pizza Artesanal Calabresa 720g" at bounding box center [496, 131] width 251 height 31
click at [388, 132] on h1 "Pizza Artesanal Calabresa 720g" at bounding box center [496, 131] width 251 height 31
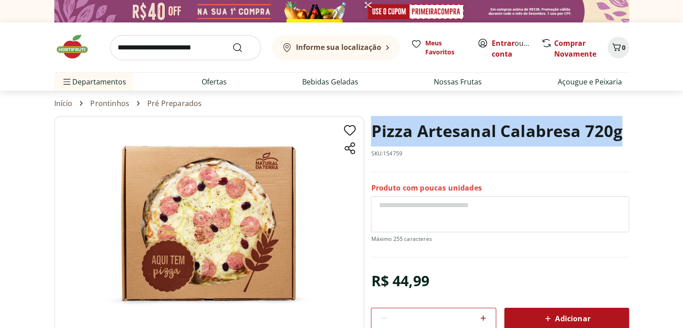
drag, startPoint x: 375, startPoint y: 130, endPoint x: 620, endPoint y: 141, distance: 245.0
click at [620, 141] on h1 "Pizza Artesanal Calabresa 720g" at bounding box center [496, 131] width 251 height 31
copy h1 "Pizza Artesanal Calabresa 720g"
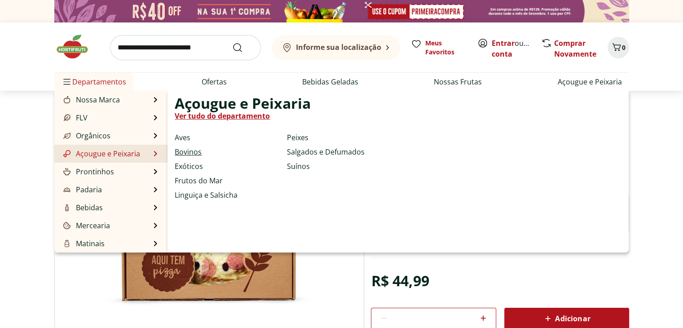
click at [189, 152] on link "Bovinos" at bounding box center [188, 151] width 27 height 11
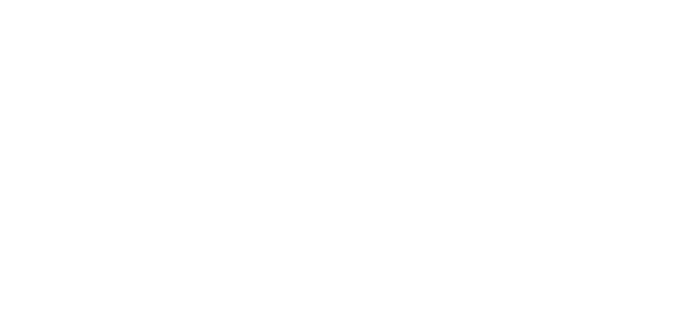
select select "**********"
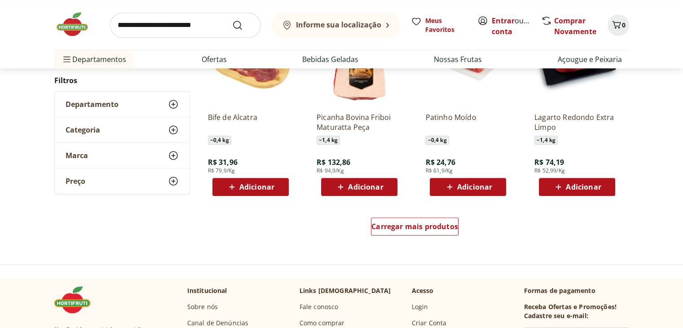
scroll to position [584, 0]
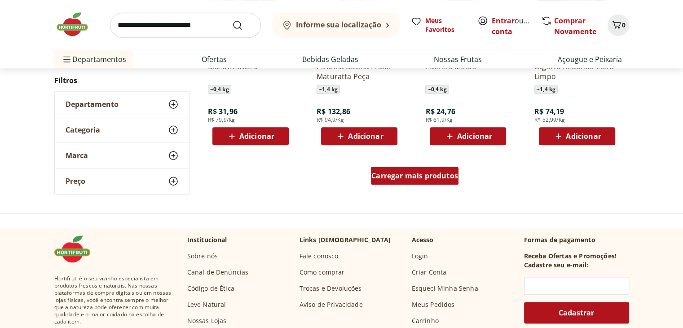
click at [446, 178] on span "Carregar mais produtos" at bounding box center [414, 175] width 87 height 7
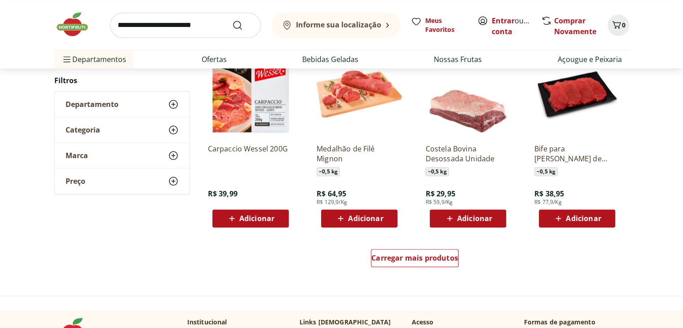
scroll to position [1078, 0]
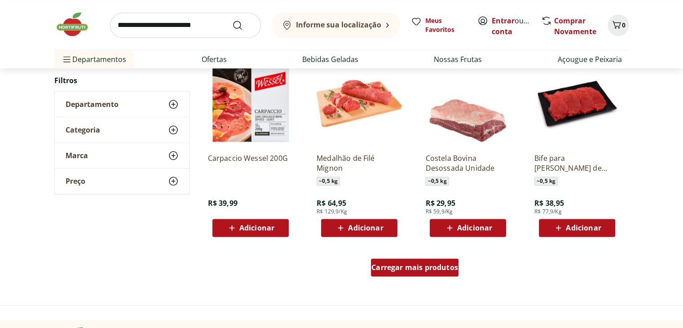
click at [415, 267] on span "Carregar mais produtos" at bounding box center [414, 267] width 87 height 7
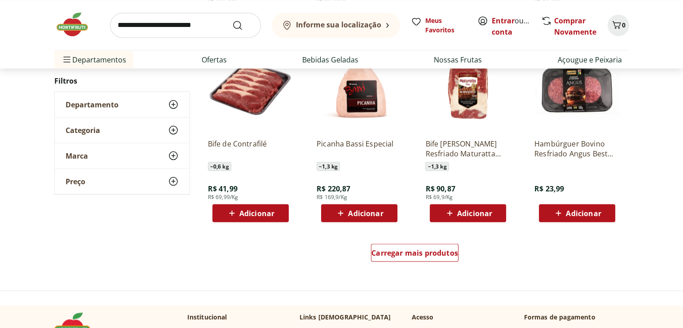
scroll to position [1751, 0]
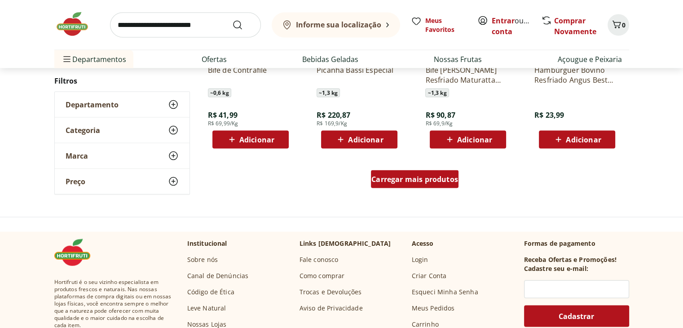
click at [393, 186] on div "Carregar mais produtos" at bounding box center [415, 179] width 88 height 18
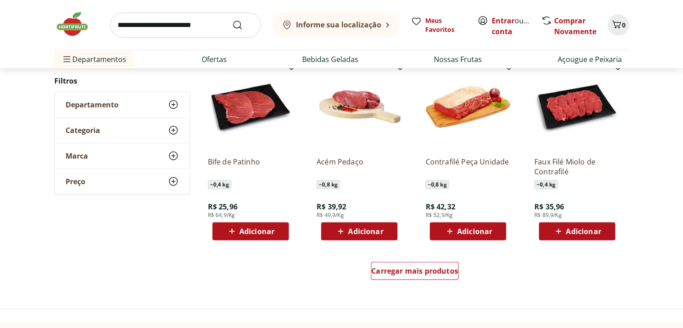
scroll to position [2335, 0]
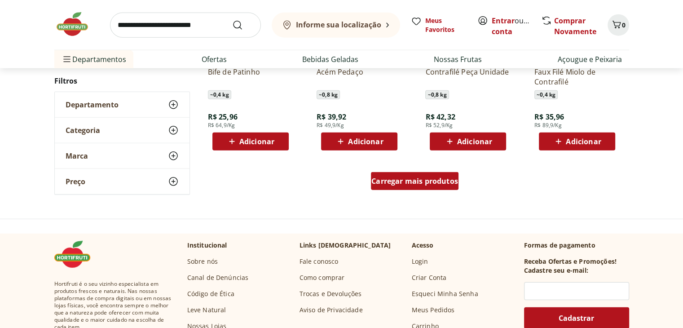
click at [400, 185] on span "Carregar mais produtos" at bounding box center [414, 180] width 87 height 7
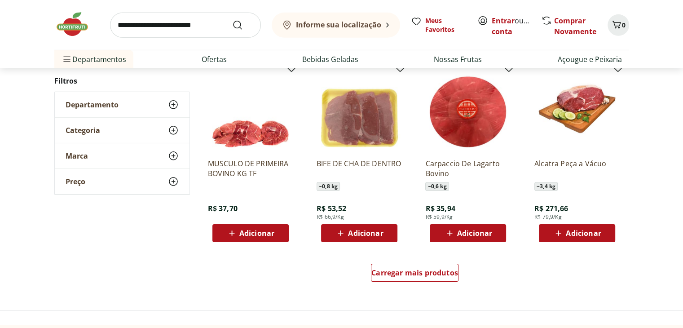
scroll to position [2739, 0]
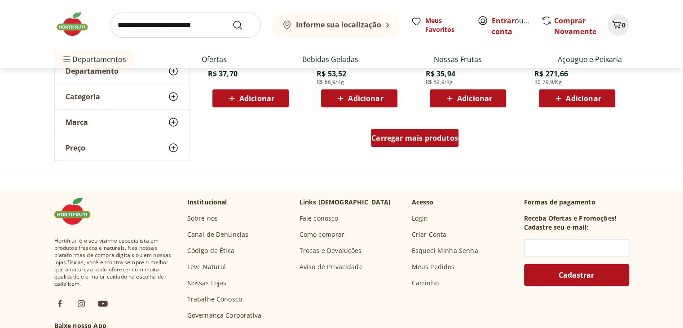
click at [403, 134] on span "Carregar mais produtos" at bounding box center [414, 137] width 87 height 7
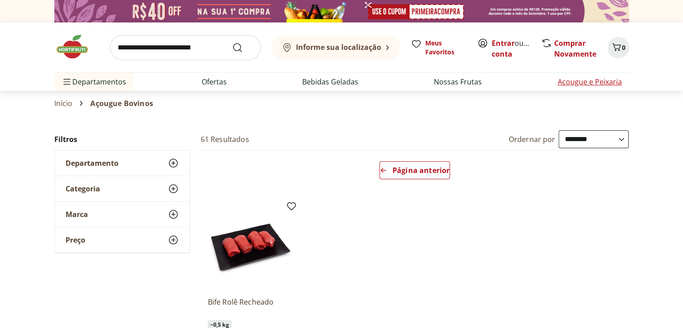
click at [586, 83] on link "Açougue e Peixaria" at bounding box center [590, 81] width 64 height 11
select select "**********"
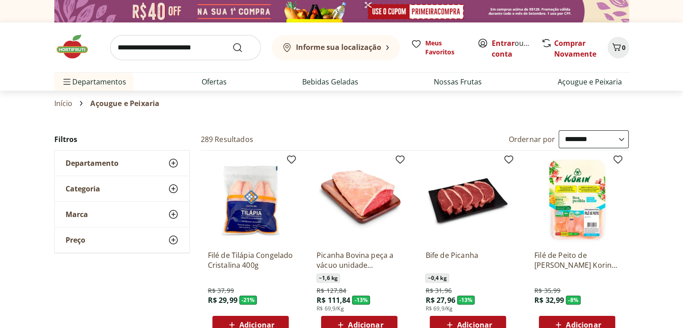
click at [176, 185] on icon at bounding box center [173, 188] width 11 height 11
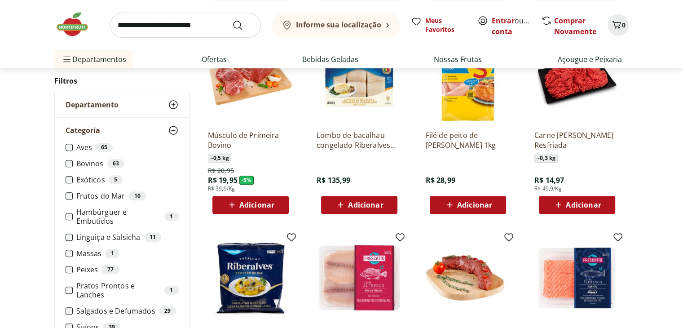
scroll to position [404, 0]
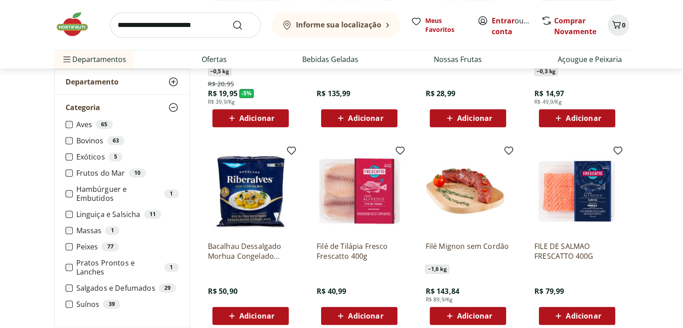
click at [86, 175] on label "Frutos do [DATE]" at bounding box center [127, 172] width 102 height 9
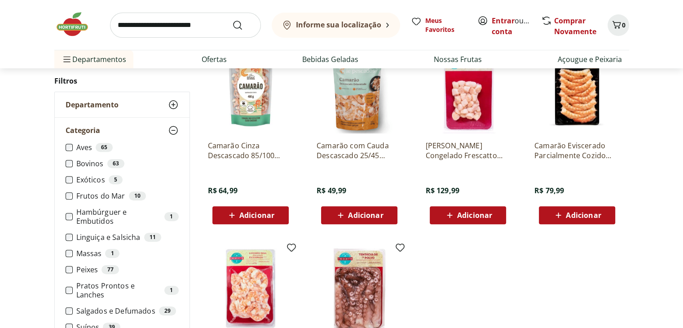
scroll to position [359, 0]
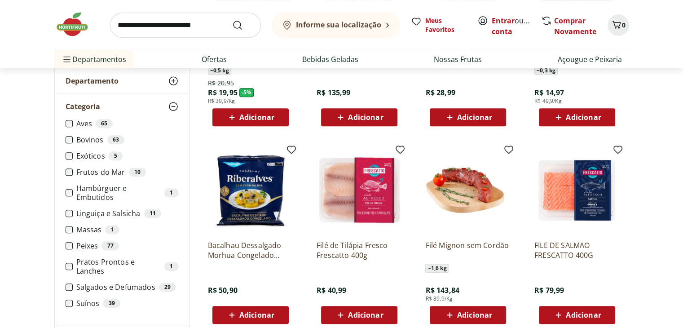
scroll to position [449, 0]
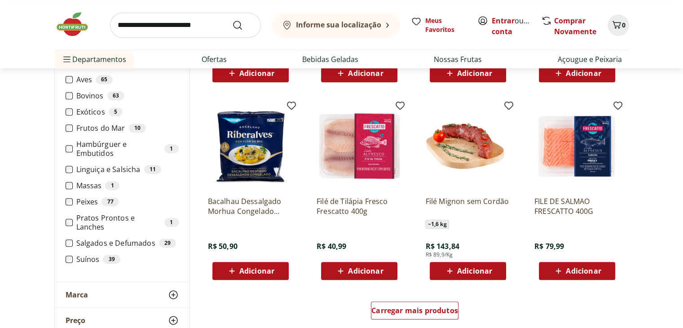
click at [84, 202] on label "Peixes 77" at bounding box center [127, 201] width 102 height 9
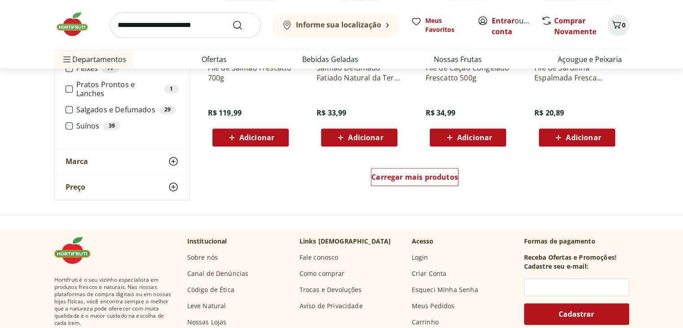
scroll to position [653, 0]
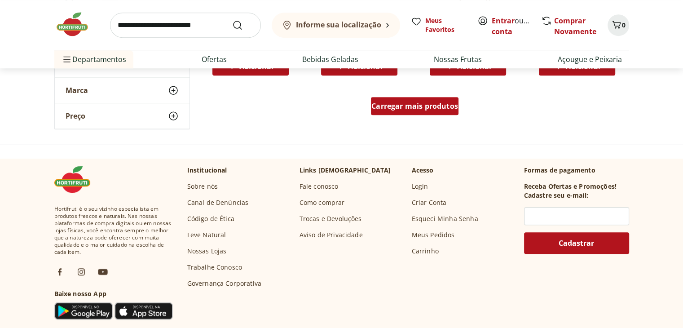
click at [382, 112] on div "Carregar mais produtos" at bounding box center [415, 106] width 88 height 18
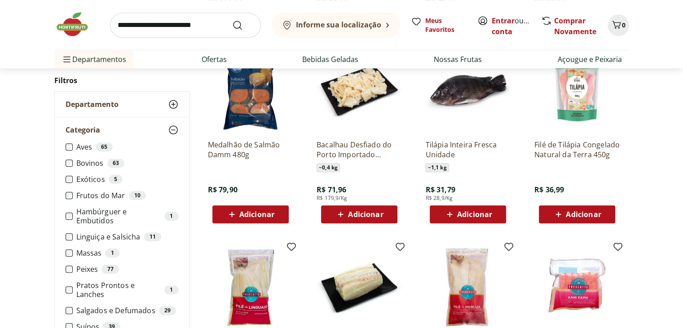
scroll to position [743, 0]
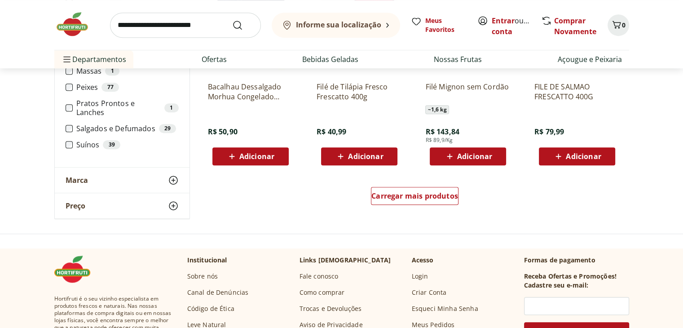
scroll to position [384, 0]
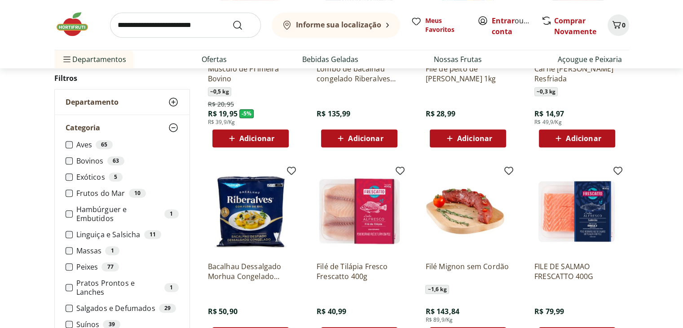
click at [84, 251] on label "Massas 1" at bounding box center [127, 250] width 102 height 9
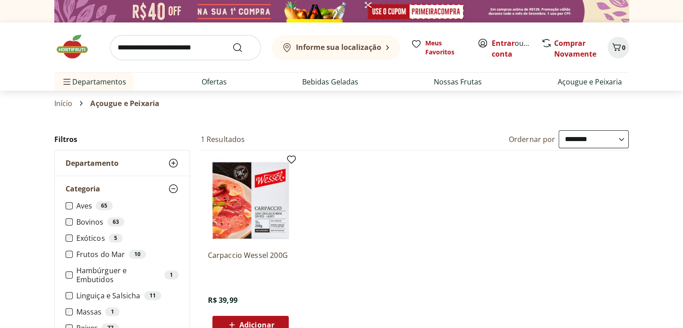
click at [162, 52] on input "search" at bounding box center [185, 47] width 151 height 25
type input "******"
click button "Submit Search" at bounding box center [243, 47] width 22 height 11
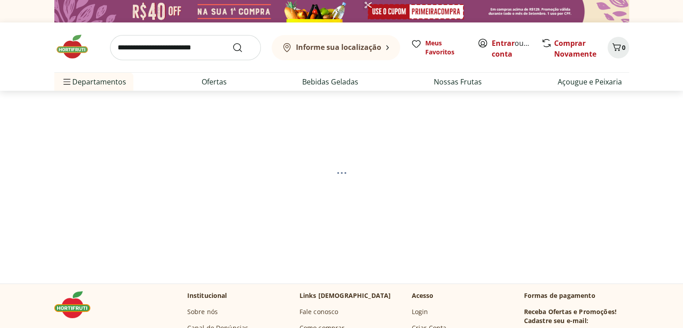
select select "**********"
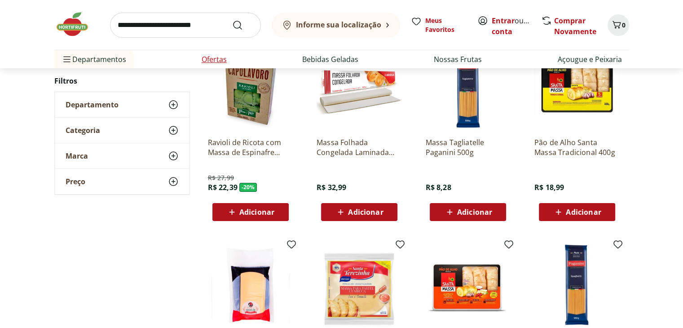
scroll to position [135, 0]
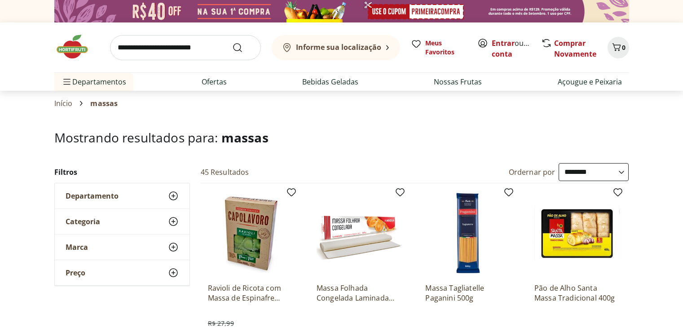
select select "**********"
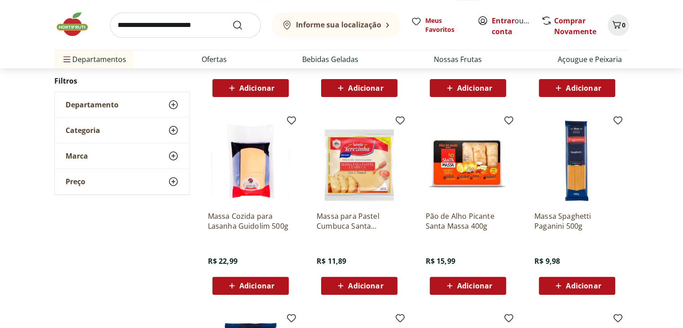
scroll to position [45, 0]
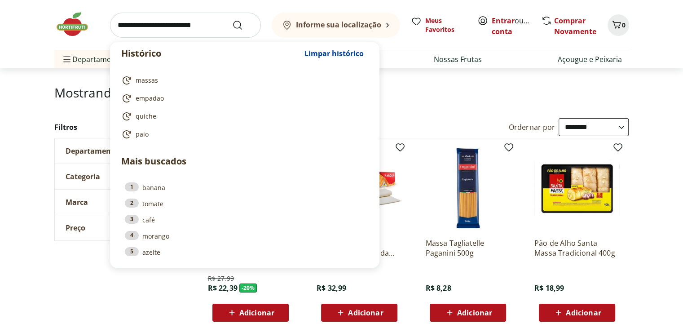
click at [177, 26] on input "search" at bounding box center [185, 25] width 151 height 25
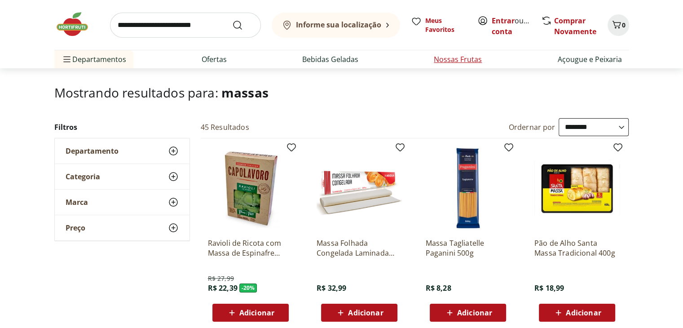
click at [469, 60] on link "Nossas Frutas" at bounding box center [458, 59] width 48 height 11
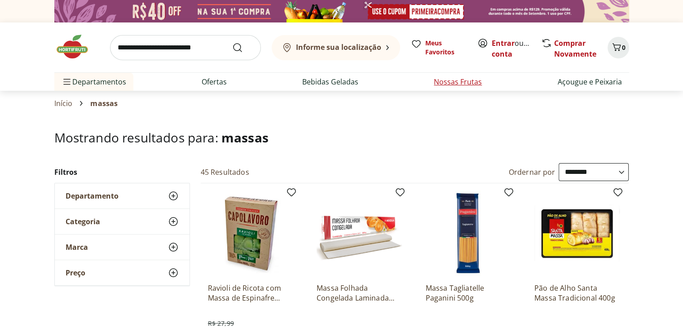
select select "**********"
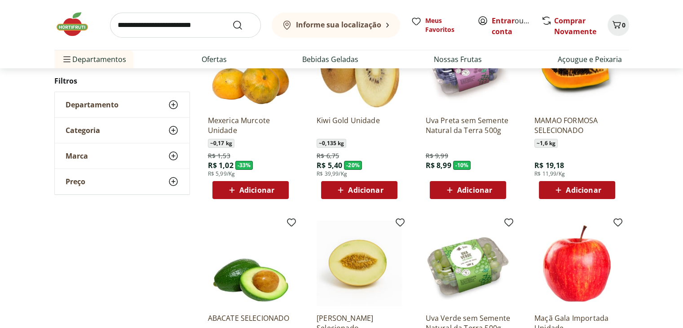
scroll to position [269, 0]
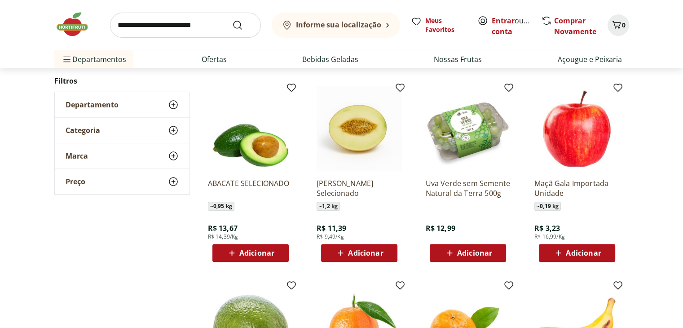
click at [180, 26] on input "search" at bounding box center [185, 25] width 151 height 25
type input "**********"
click at [232, 20] on button "Submit Search" at bounding box center [243, 25] width 22 height 11
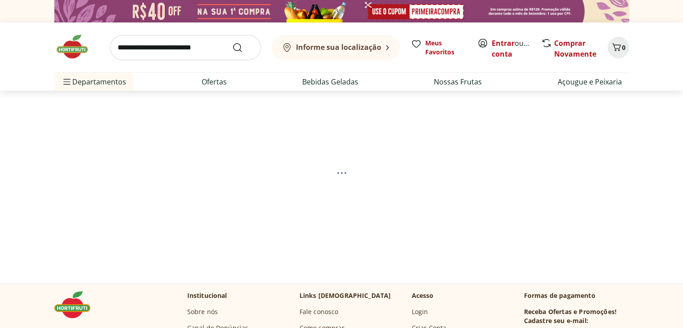
select select "**********"
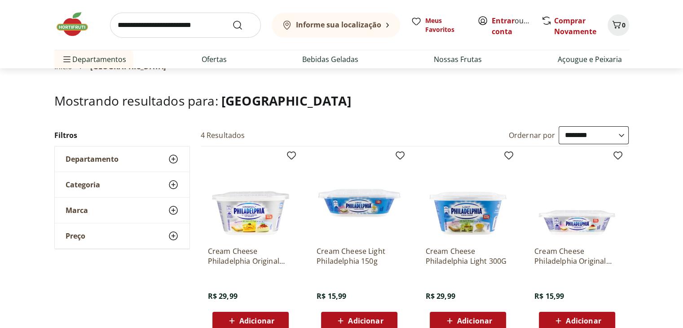
scroll to position [90, 0]
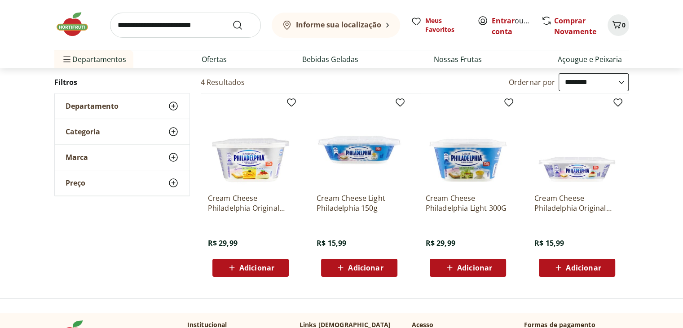
click at [251, 169] on img at bounding box center [250, 143] width 85 height 85
